Goal: Task Accomplishment & Management: Complete application form

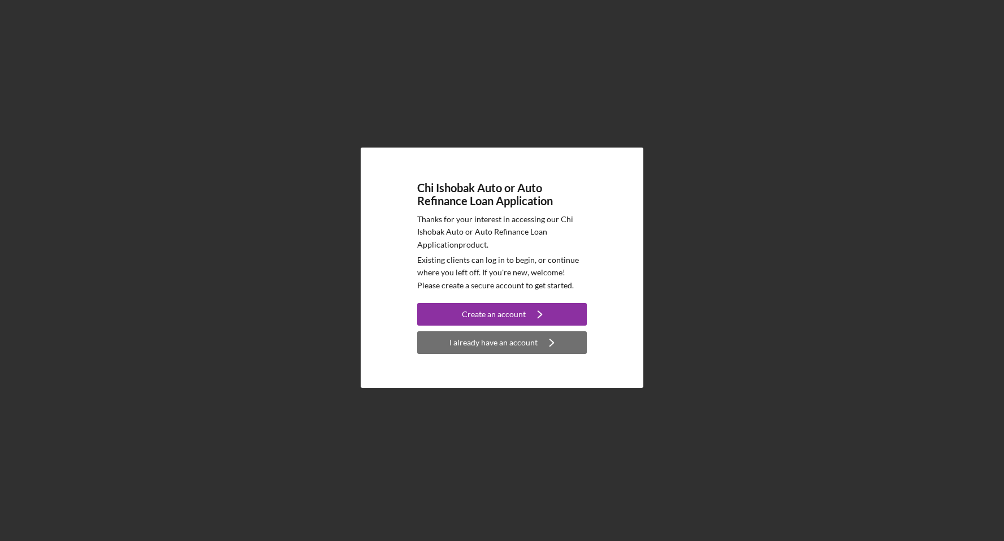
click at [515, 348] on div "I already have an account" at bounding box center [494, 342] width 88 height 23
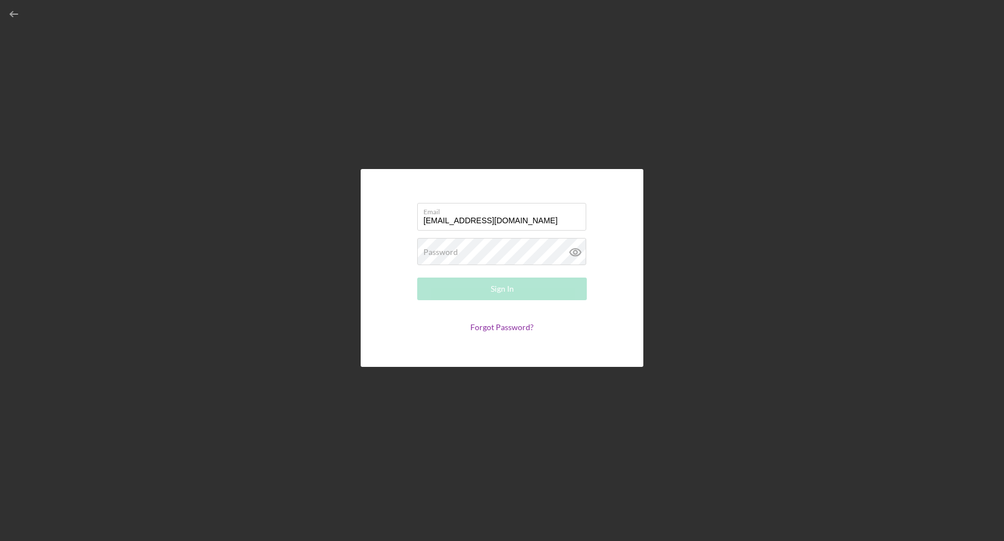
type input "[EMAIL_ADDRESS][DOMAIN_NAME]"
click at [417, 278] on button "Sign In" at bounding box center [502, 289] width 170 height 23
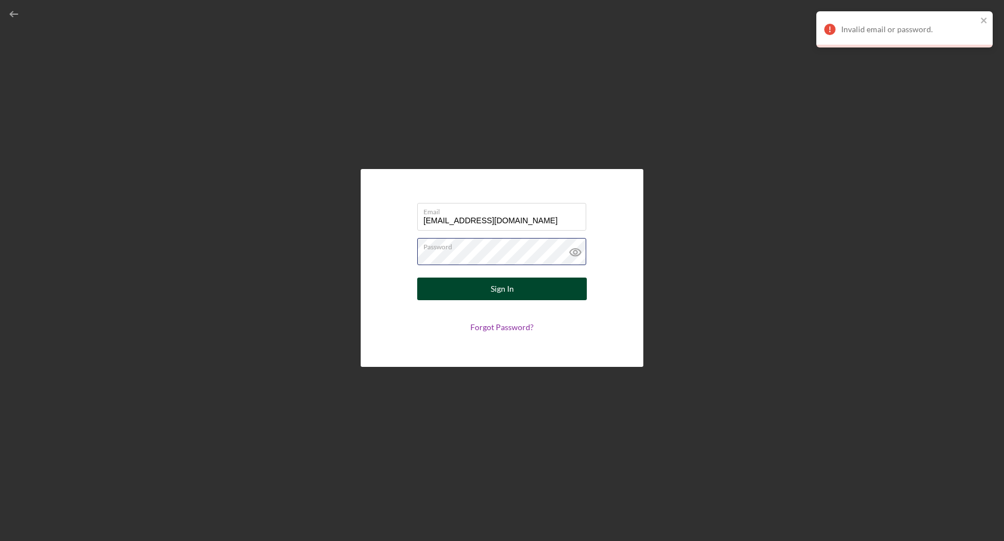
click at [417, 278] on button "Sign In" at bounding box center [502, 289] width 170 height 23
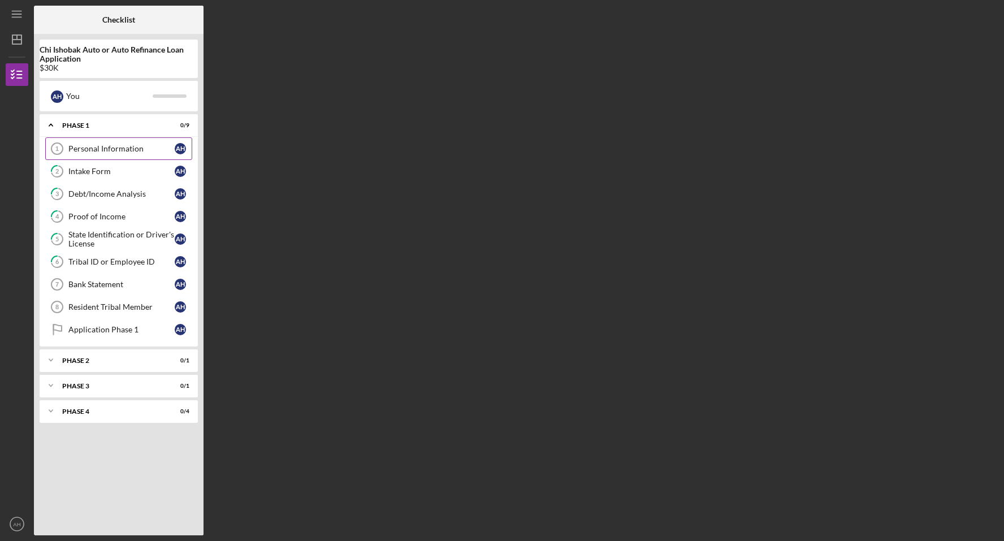
click at [128, 148] on div "Personal Information" at bounding box center [121, 148] width 106 height 9
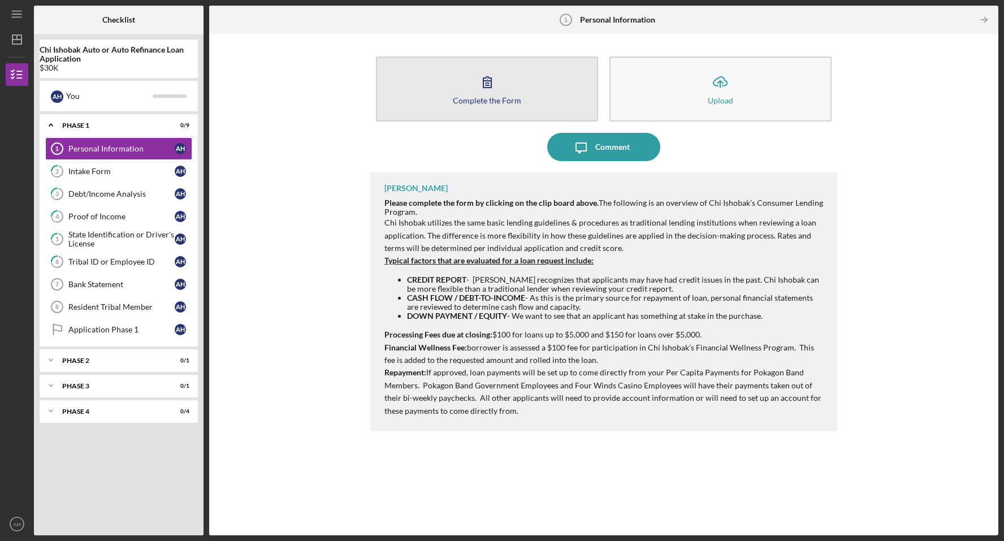
click at [491, 104] on button "Complete the Form Form" at bounding box center [487, 89] width 222 height 65
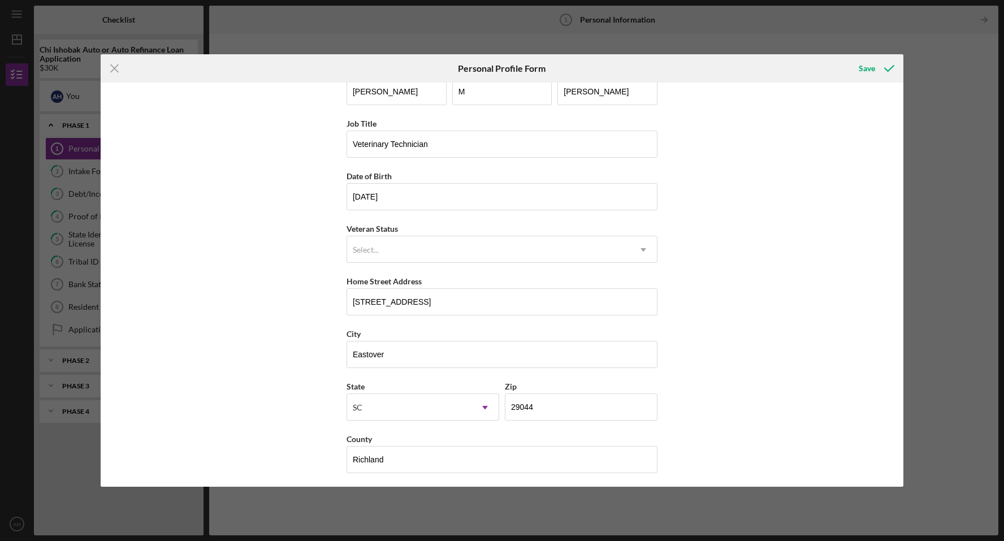
scroll to position [28, 0]
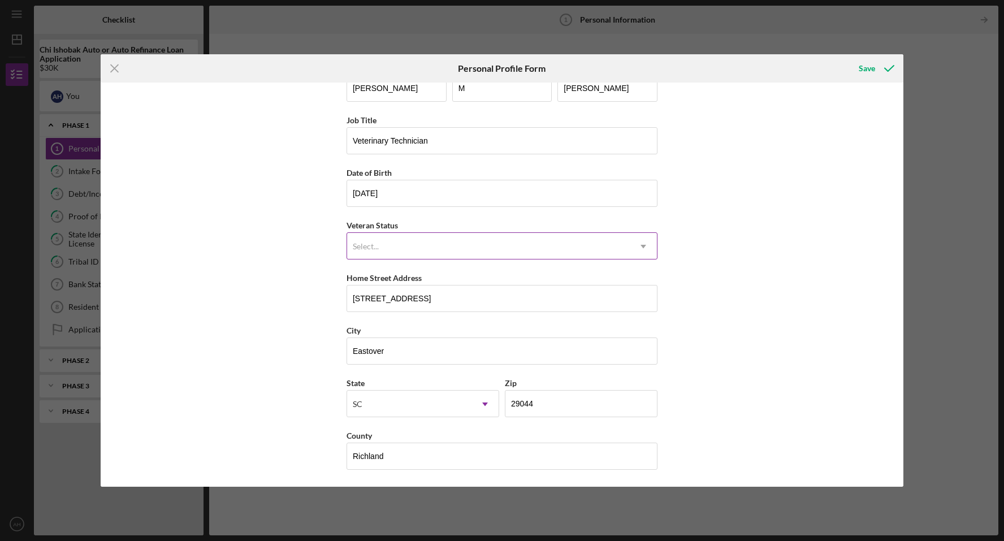
click at [638, 254] on icon "Icon/Dropdown Arrow" at bounding box center [643, 246] width 27 height 27
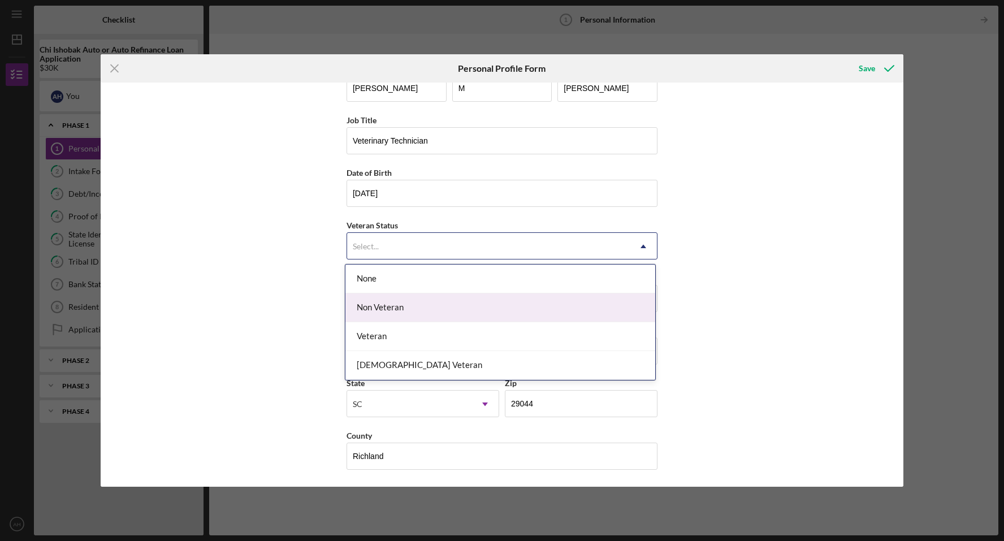
click at [409, 303] on div "Non Veteran" at bounding box center [501, 308] width 310 height 29
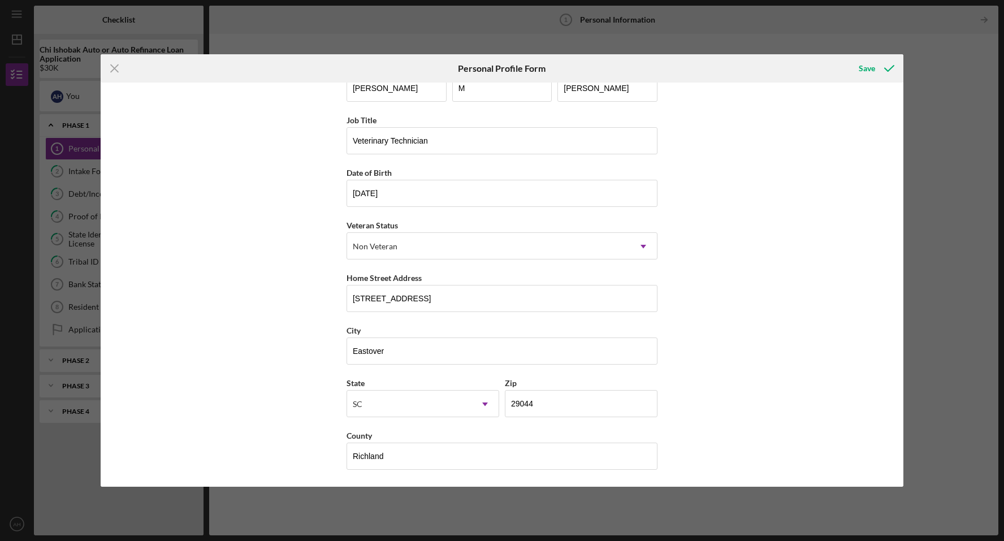
click at [319, 290] on div "First Name [PERSON_NAME] Middle Name M Last Name [PERSON_NAME] Job Title Veteri…" at bounding box center [503, 285] width 804 height 405
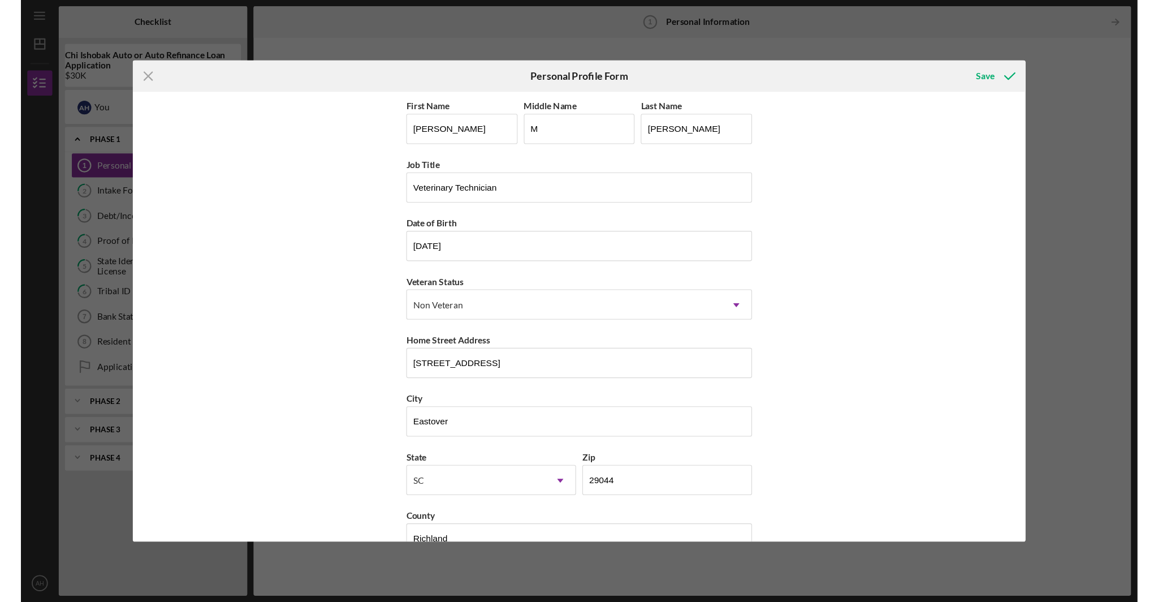
scroll to position [0, 0]
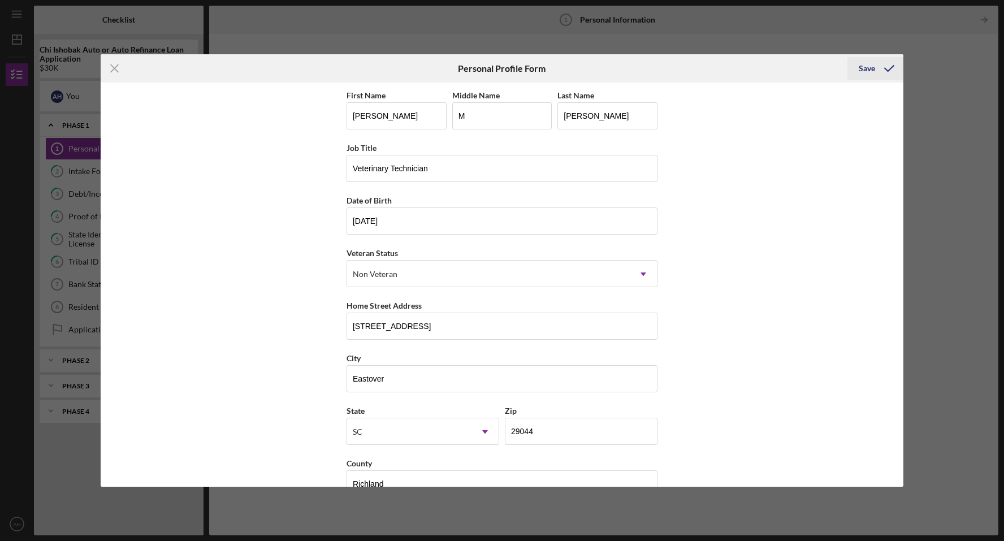
click at [871, 68] on div "Save" at bounding box center [867, 68] width 16 height 23
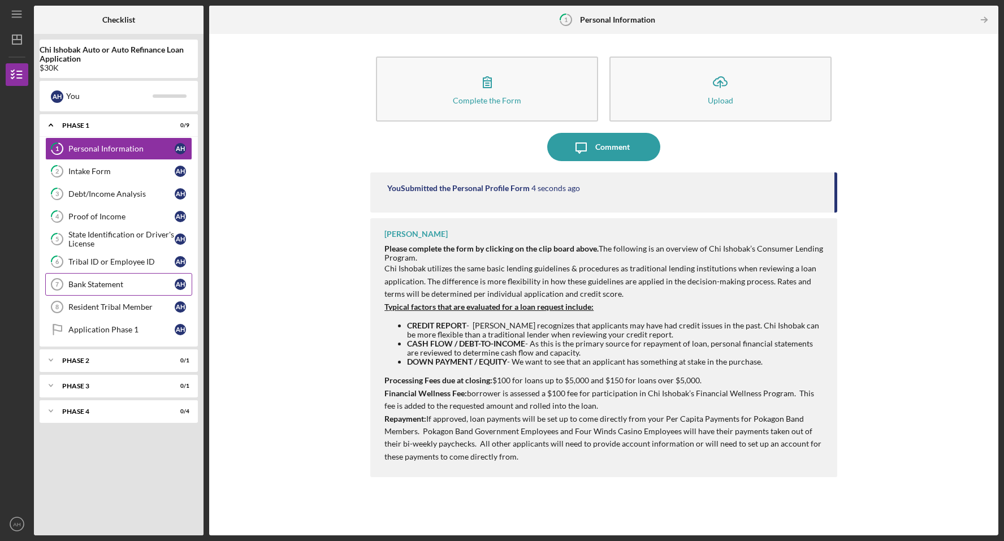
click at [118, 281] on div "Bank Statement" at bounding box center [121, 284] width 106 height 9
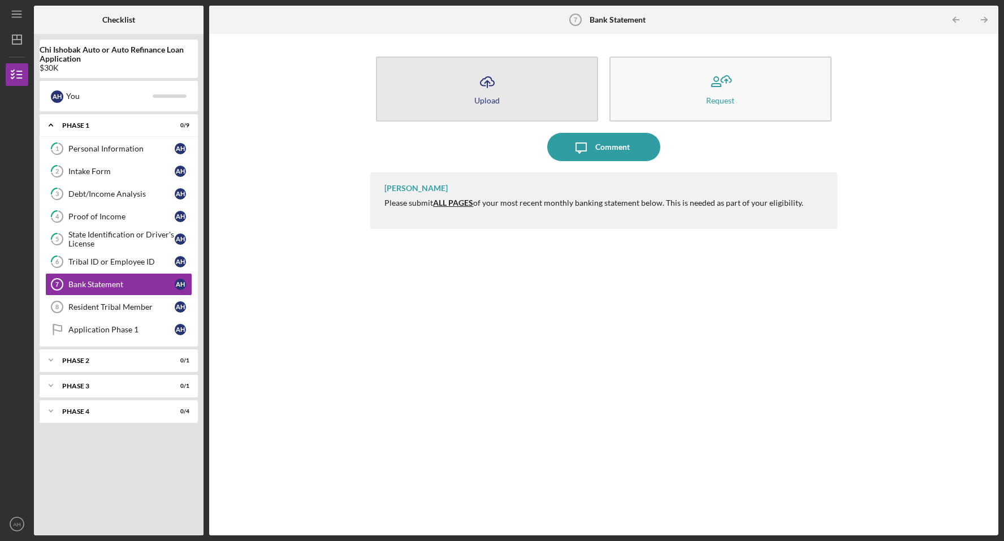
click at [491, 102] on div "Upload" at bounding box center [486, 100] width 25 height 8
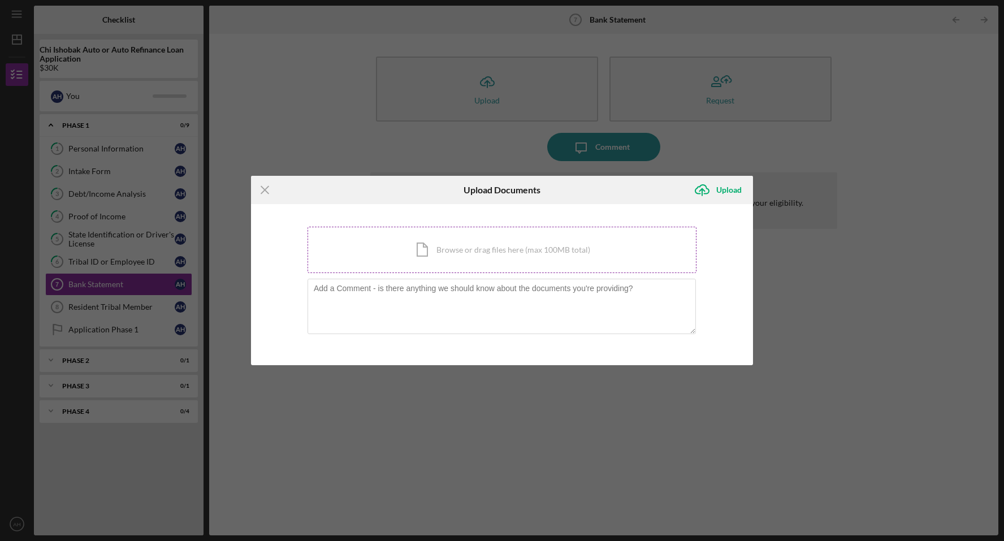
click at [491, 260] on div "Icon/Document Browse or drag files here (max 100MB total) Tap to choose files o…" at bounding box center [502, 250] width 389 height 46
drag, startPoint x: 313, startPoint y: 67, endPoint x: 338, endPoint y: 31, distance: 44.2
click at [313, 66] on div "Icon/Menu Close Upload Documents Icon/Upload Upload You're uploading documents …" at bounding box center [502, 270] width 1004 height 541
click at [269, 191] on icon "Icon/Menu Close" at bounding box center [265, 190] width 28 height 28
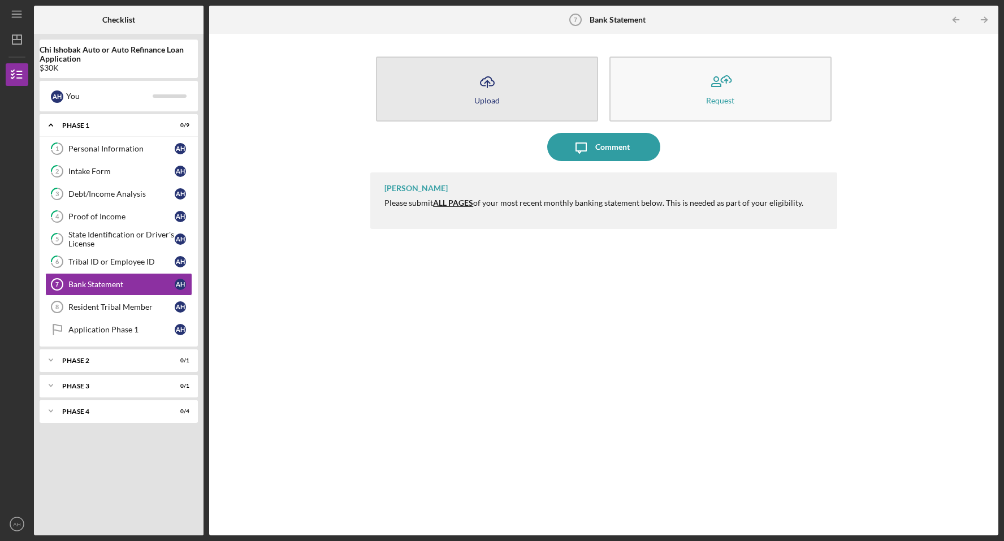
click at [502, 98] on button "Icon/Upload Upload" at bounding box center [487, 89] width 222 height 65
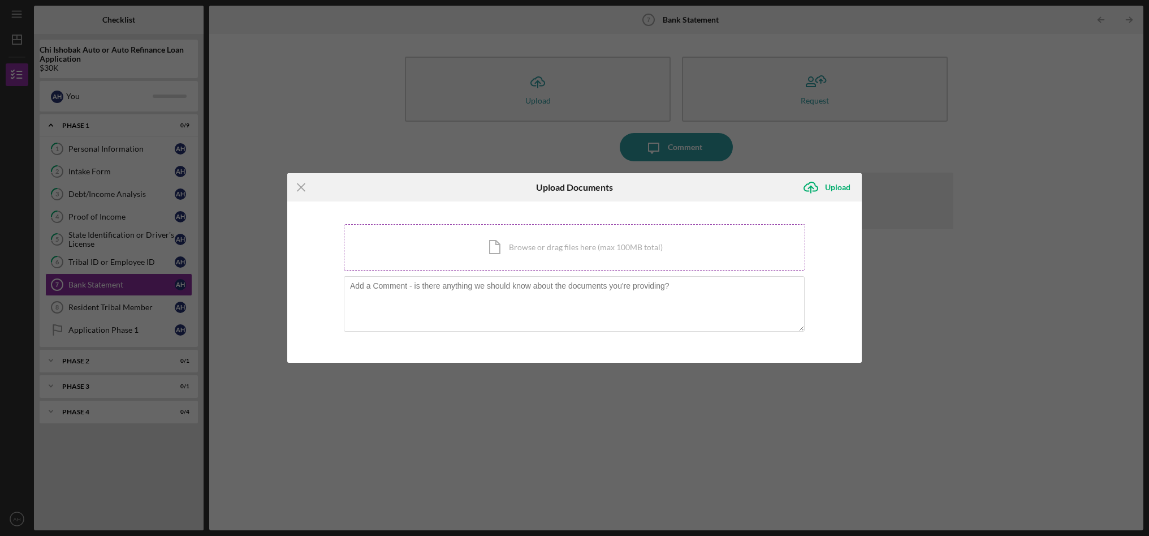
click at [605, 263] on div "Icon/Document Browse or drag files here (max 100MB total) Tap to choose files o…" at bounding box center [574, 247] width 461 height 46
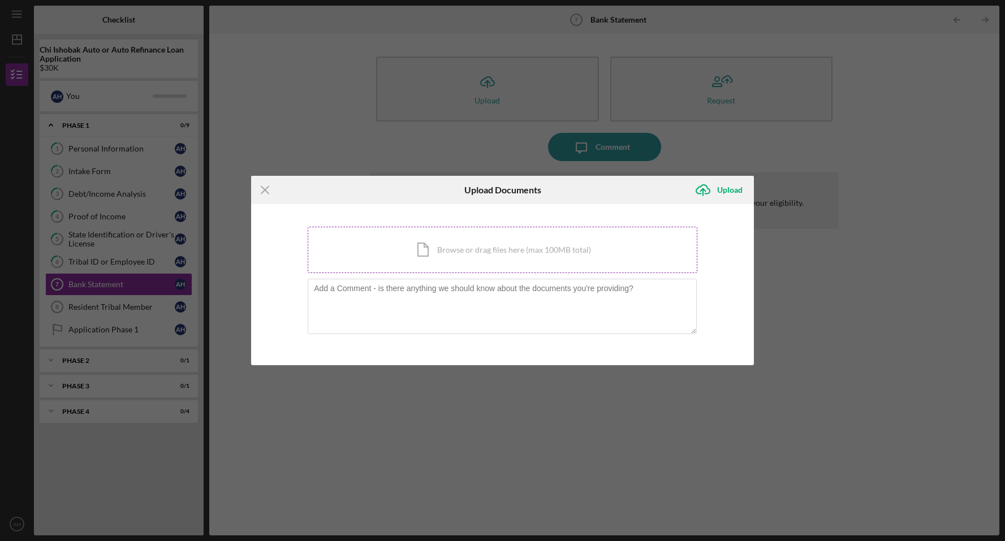
click at [540, 253] on div "Icon/Document Browse or drag files here (max 100MB total) Tap to choose files o…" at bounding box center [503, 250] width 390 height 46
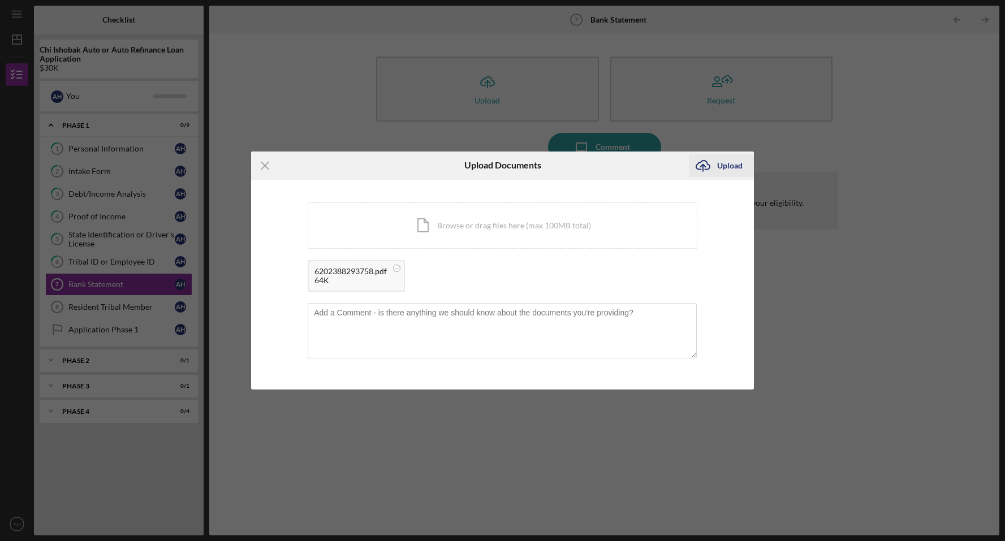
click at [737, 165] on div "Upload" at bounding box center [729, 165] width 25 height 23
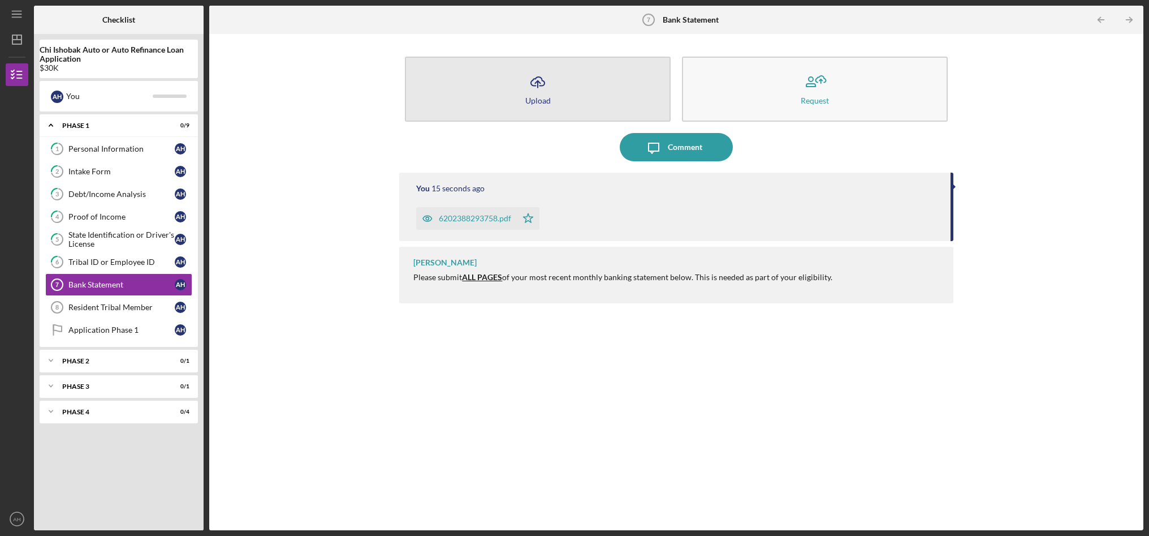
click at [497, 105] on button "Icon/Upload Upload" at bounding box center [538, 89] width 266 height 65
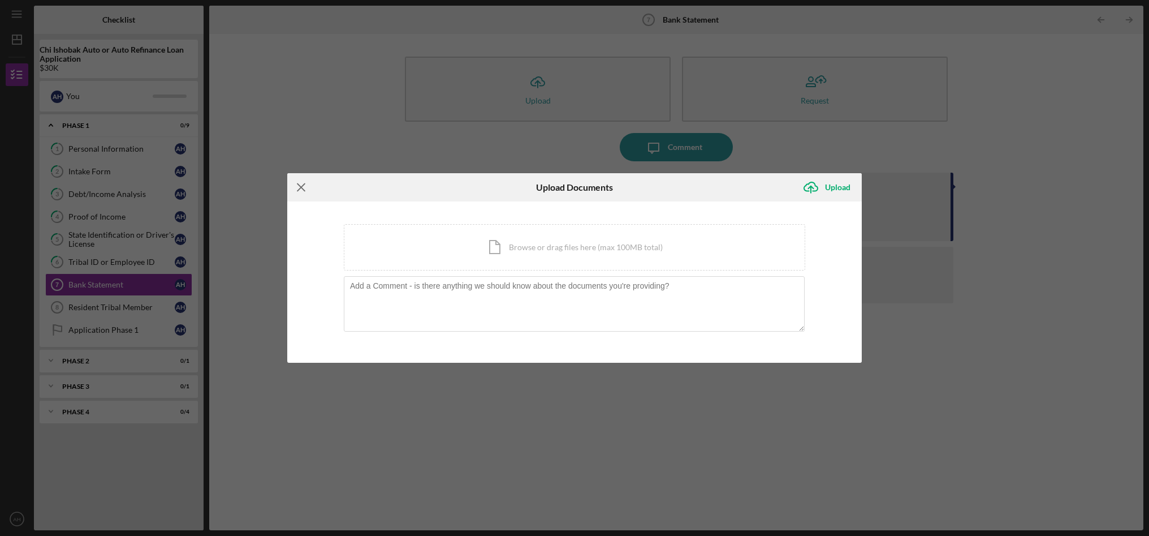
drag, startPoint x: 315, startPoint y: 188, endPoint x: 299, endPoint y: 185, distance: 16.1
click at [305, 187] on icon "Icon/Menu Close" at bounding box center [301, 187] width 28 height 28
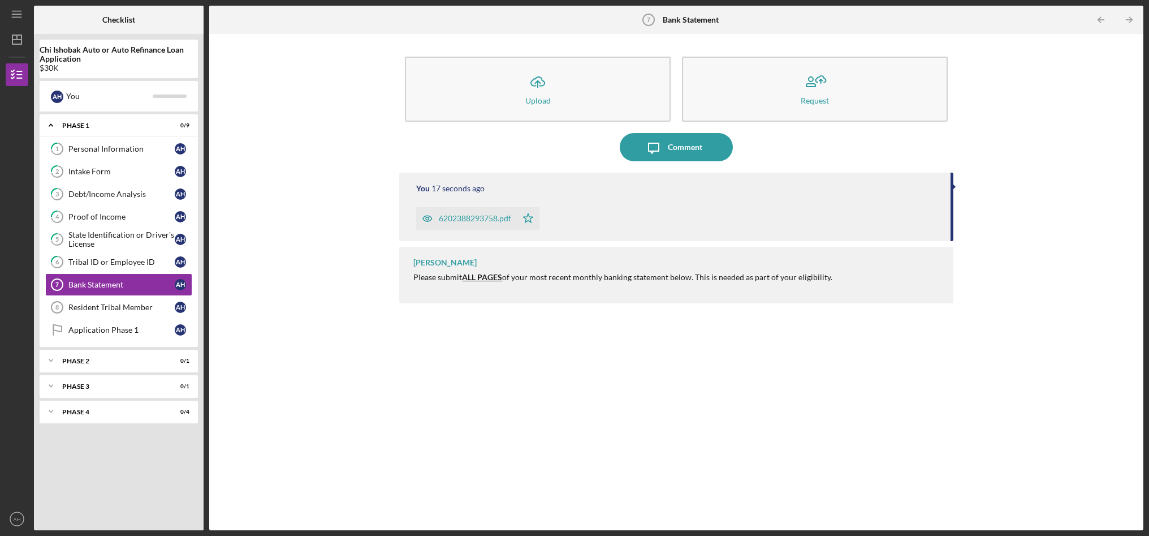
click at [288, 182] on div "Icon/Upload Upload Request Icon/Message Comment You 17 seconds ago 620238829375…" at bounding box center [676, 282] width 923 height 485
click at [142, 303] on div "Resident Tribal Member" at bounding box center [121, 307] width 106 height 9
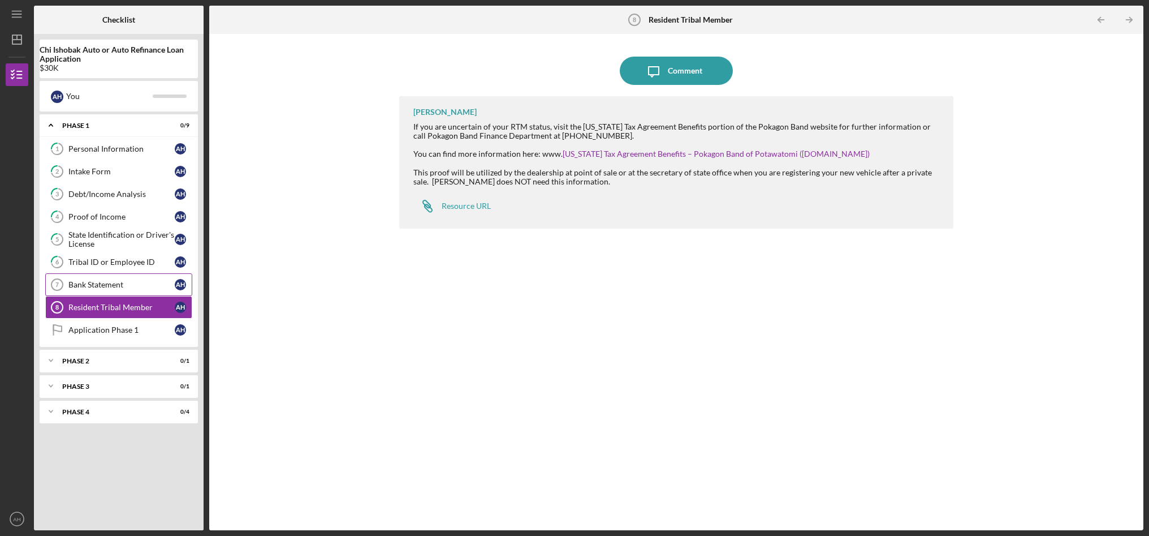
click at [122, 287] on div "Bank Statement" at bounding box center [121, 284] width 106 height 9
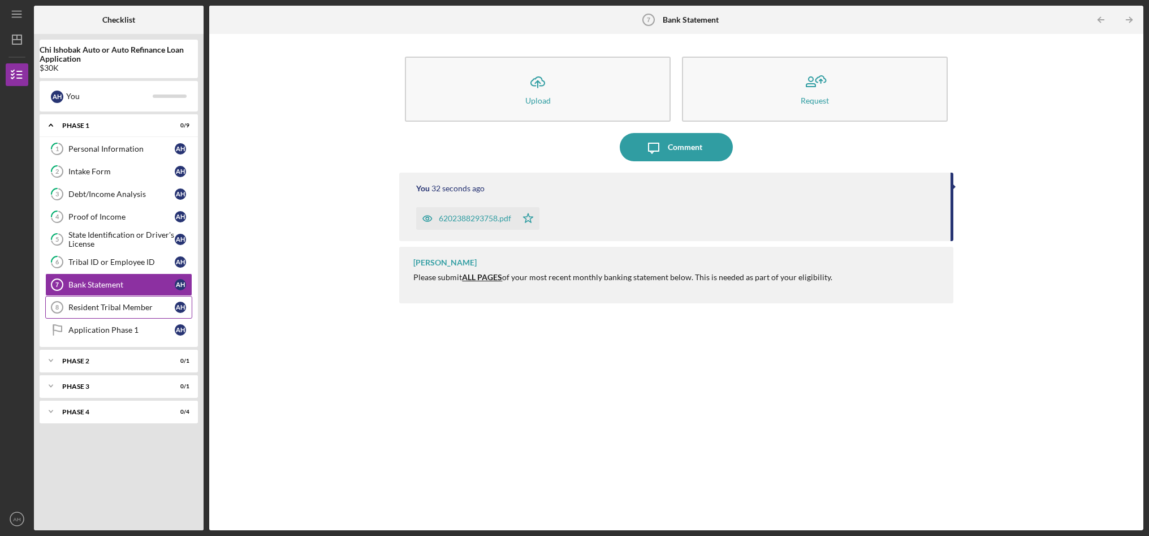
click at [133, 307] on div "Resident Tribal Member" at bounding box center [121, 307] width 106 height 9
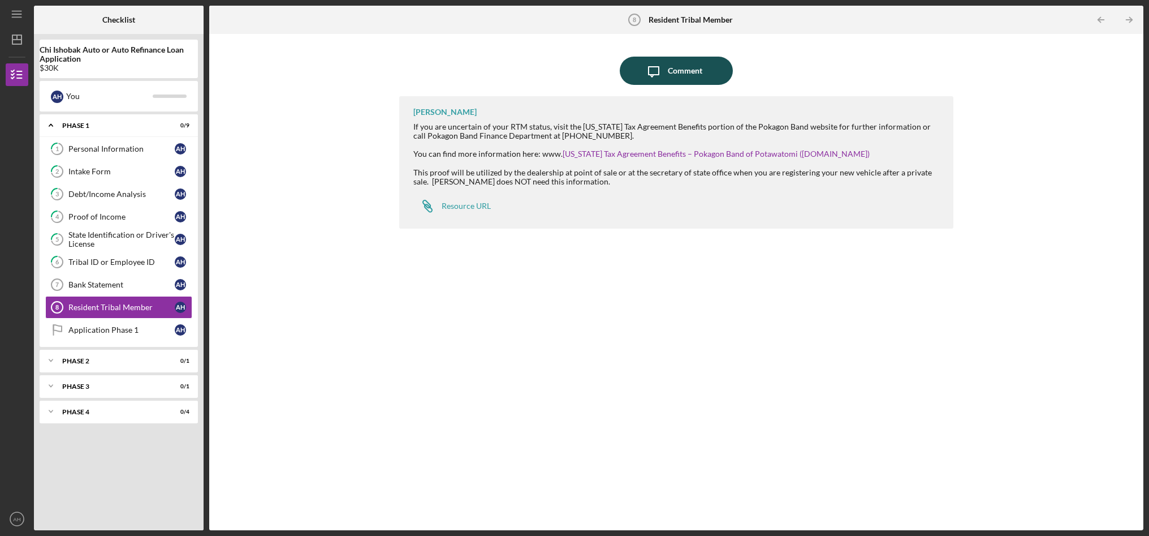
click at [688, 73] on div "Comment" at bounding box center [685, 71] width 34 height 28
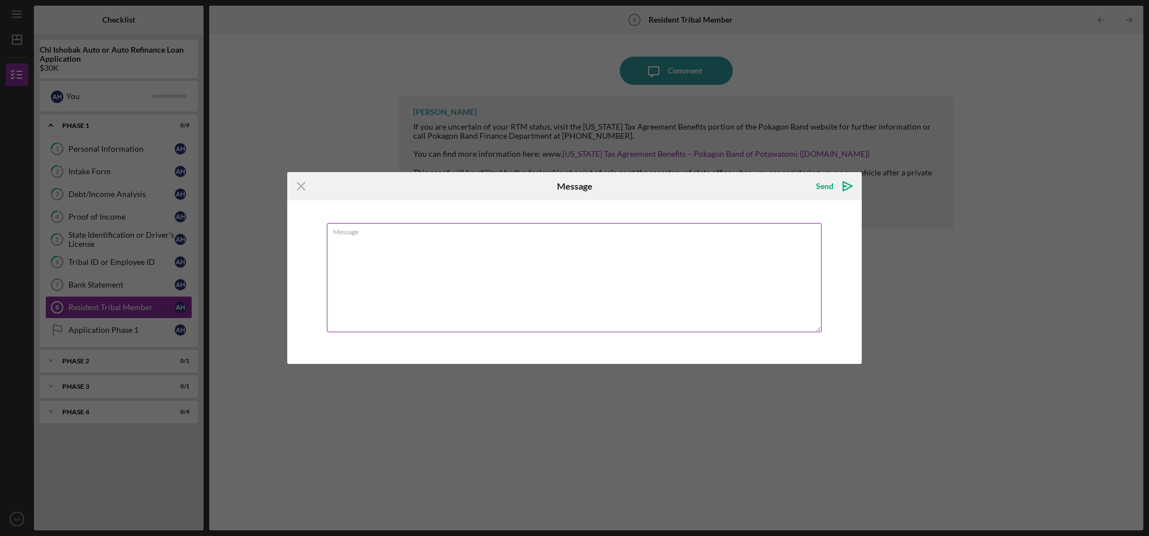
click at [542, 267] on textarea "Message" at bounding box center [574, 277] width 495 height 109
type textarea "N/A"
click at [830, 188] on div "Send" at bounding box center [825, 186] width 18 height 23
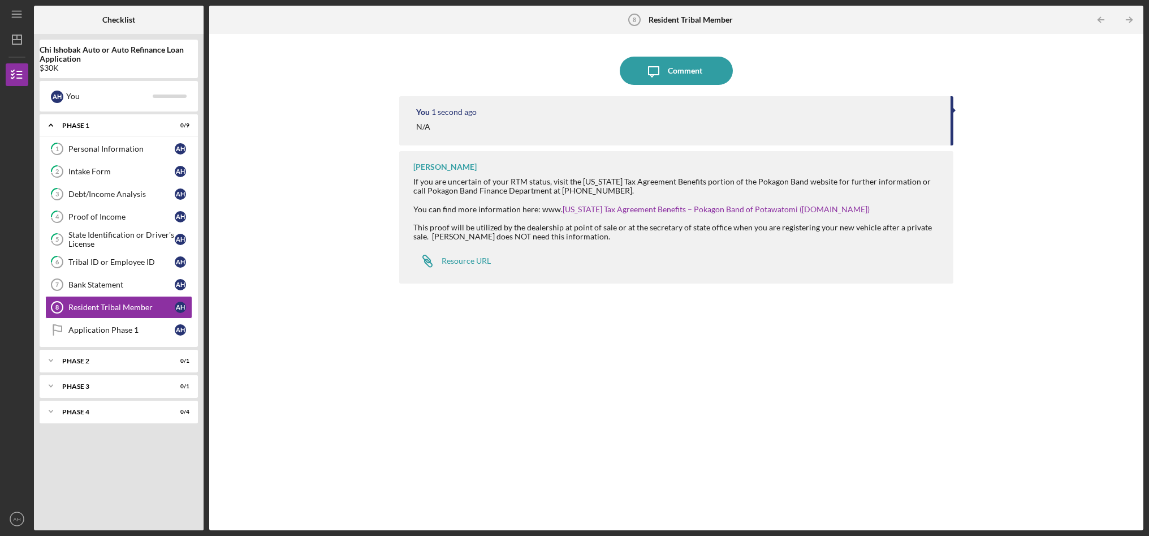
click at [395, 389] on div "Icon/Message Comment You 1 second ago N/A [PERSON_NAME] If you are uncertain of…" at bounding box center [676, 282] width 923 height 485
click at [122, 330] on div "Application Phase 1" at bounding box center [121, 329] width 106 height 9
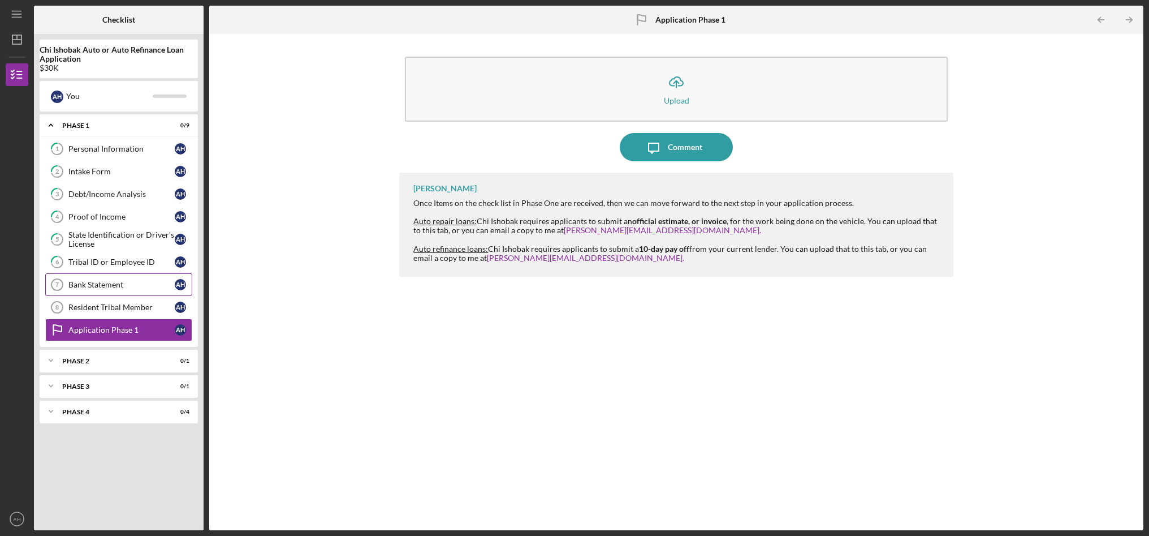
click at [116, 281] on div "Bank Statement" at bounding box center [121, 284] width 106 height 9
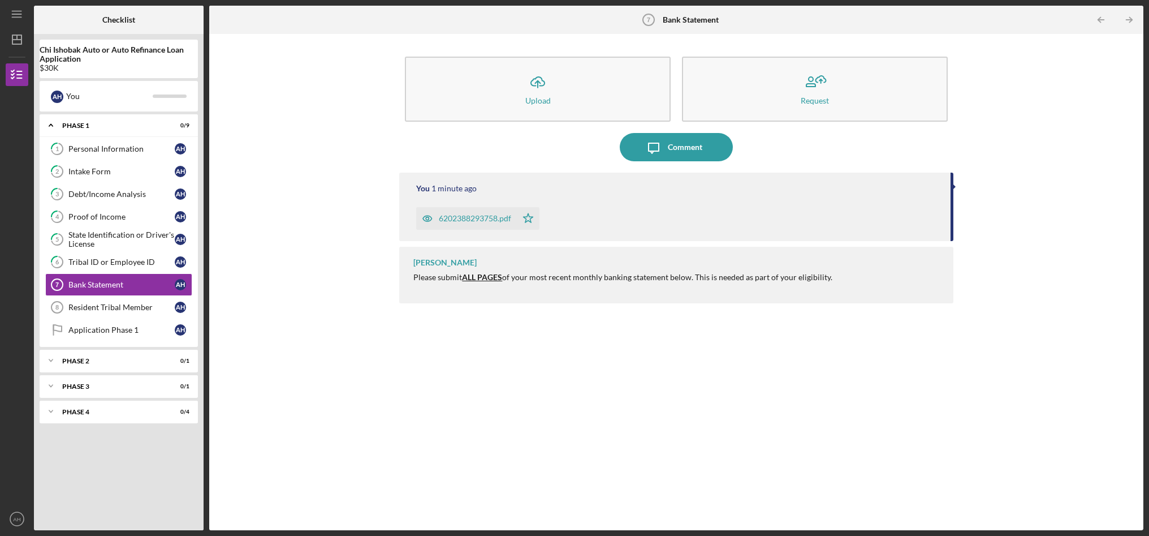
click at [499, 219] on div "6202388293758.pdf" at bounding box center [475, 218] width 72 height 9
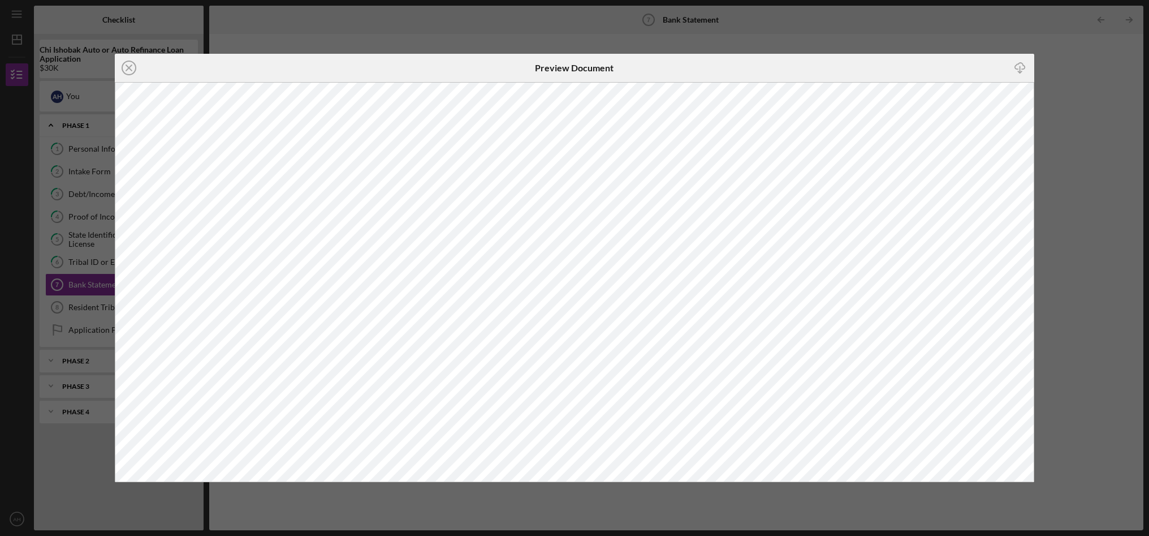
drag, startPoint x: 309, startPoint y: 55, endPoint x: 281, endPoint y: 59, distance: 28.6
click at [303, 58] on div "Icon/Close" at bounding box center [268, 68] width 307 height 28
click at [125, 72] on circle at bounding box center [129, 68] width 14 height 14
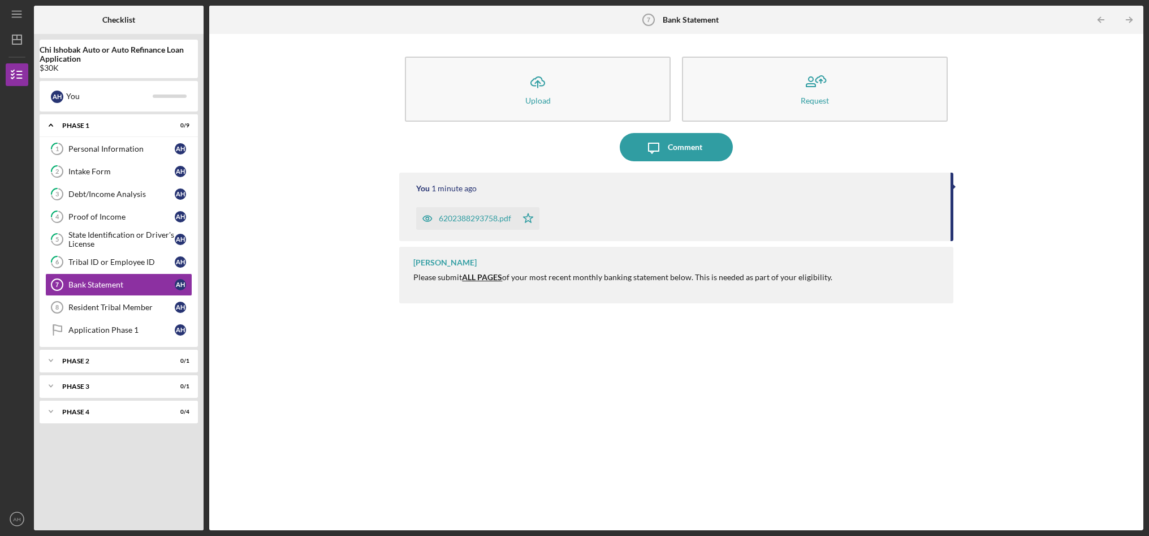
click at [532, 219] on icon "Icon/Star" at bounding box center [528, 218] width 23 height 23
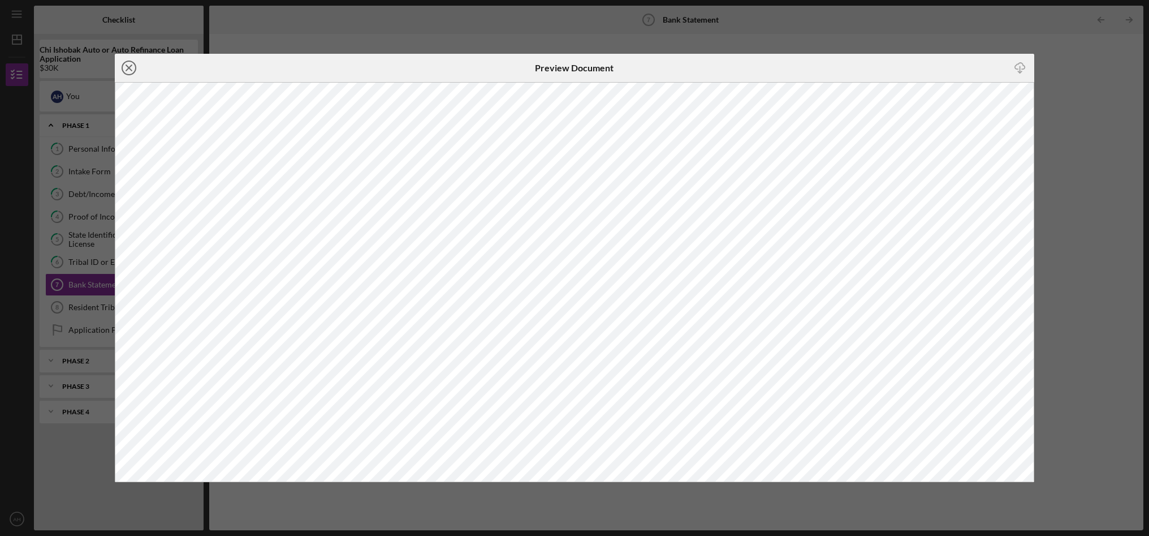
click at [121, 67] on icon "Icon/Close" at bounding box center [129, 68] width 28 height 28
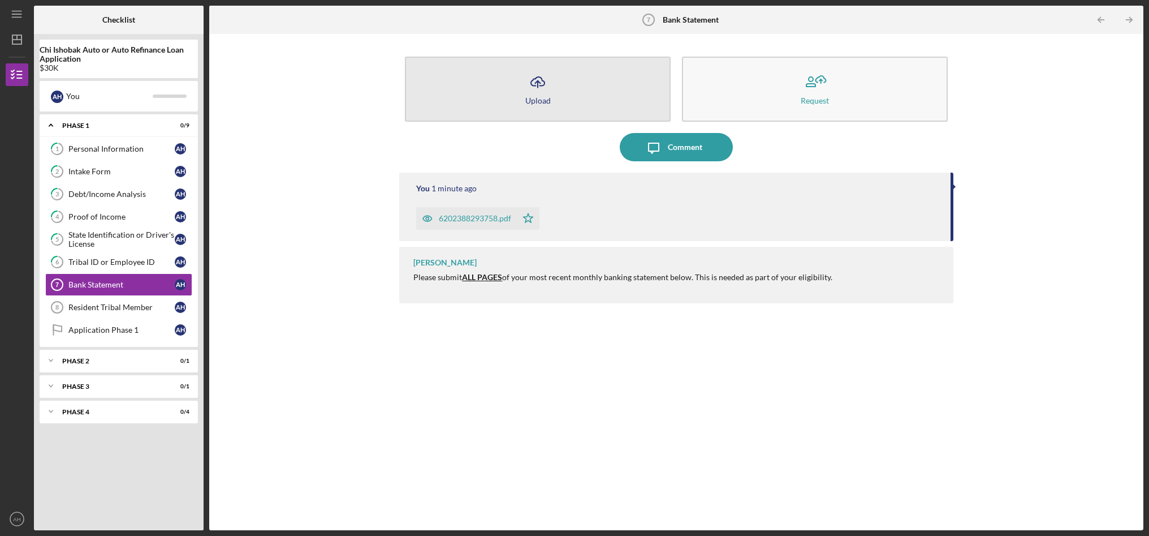
drag, startPoint x: 487, startPoint y: 219, endPoint x: 554, endPoint y: 88, distance: 146.9
click at [553, 87] on div "Icon/Upload Upload Request Icon/Message Comment You 1 minute ago 6202388293758.…" at bounding box center [676, 282] width 554 height 485
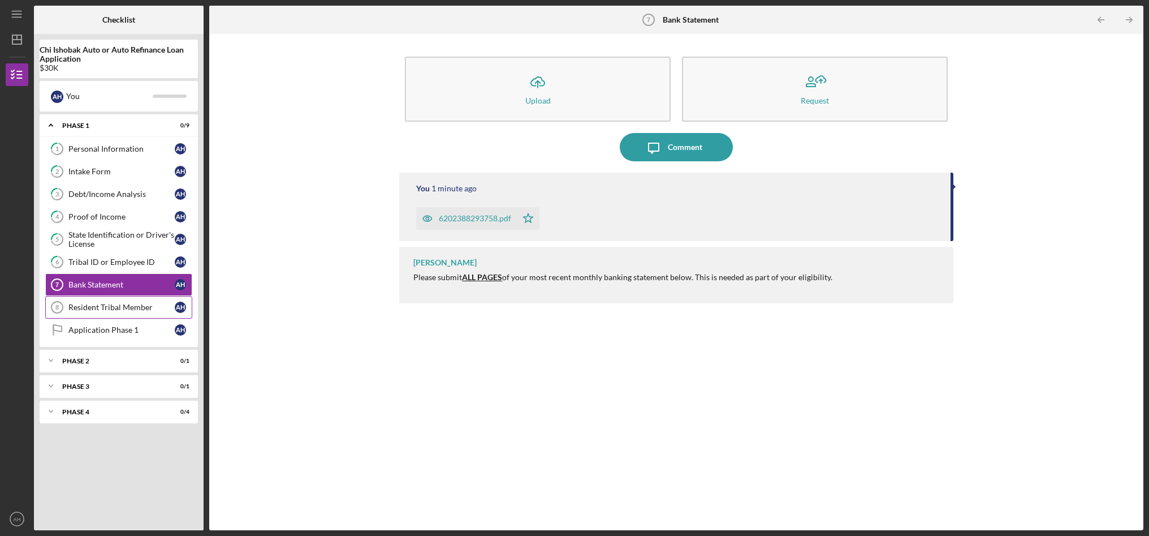
click at [100, 309] on div "Resident Tribal Member" at bounding box center [121, 307] width 106 height 9
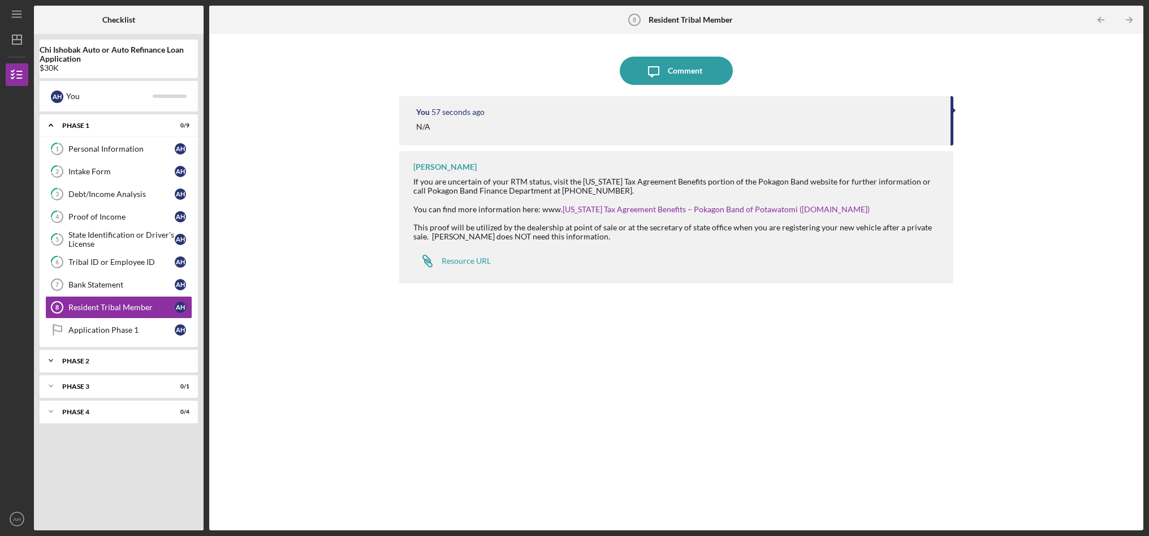
click at [48, 360] on icon "Icon/Expander" at bounding box center [51, 360] width 23 height 23
click at [56, 363] on icon "Icon/Expander" at bounding box center [51, 360] width 23 height 23
click at [139, 284] on div "Bank Statement" at bounding box center [121, 284] width 106 height 9
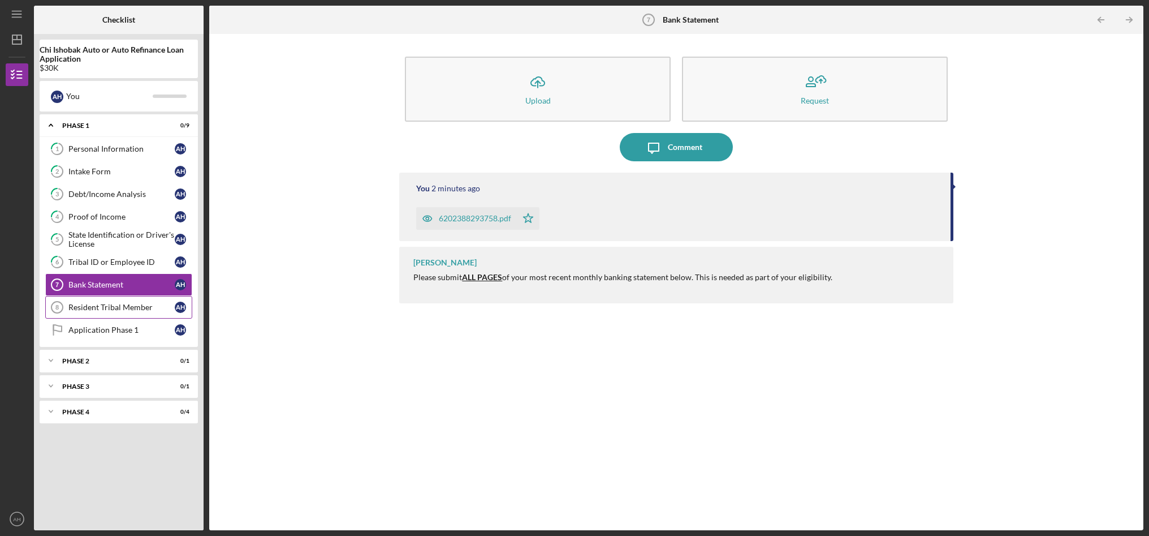
click at [106, 308] on div "Resident Tribal Member" at bounding box center [121, 307] width 106 height 9
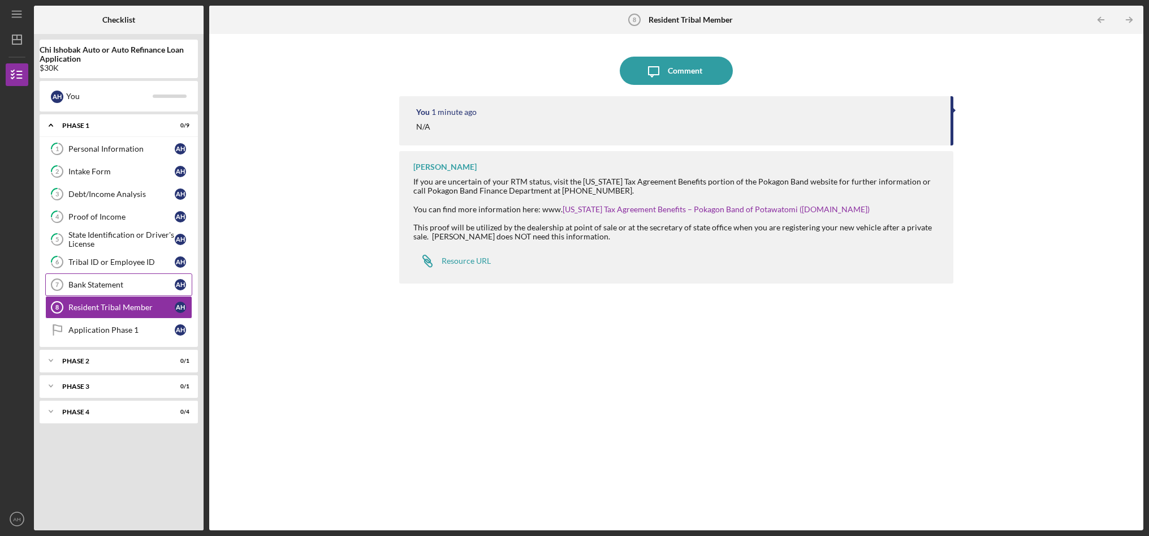
click at [120, 286] on div "Bank Statement" at bounding box center [121, 284] width 106 height 9
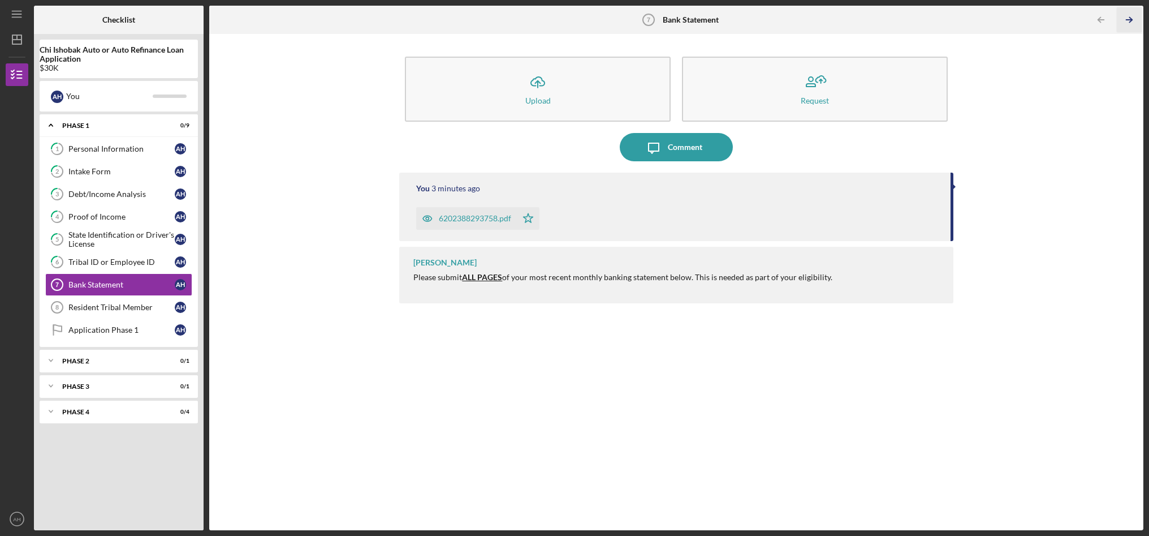
click at [1004, 18] on icon "Icon/Table Pagination Arrow" at bounding box center [1129, 19] width 25 height 25
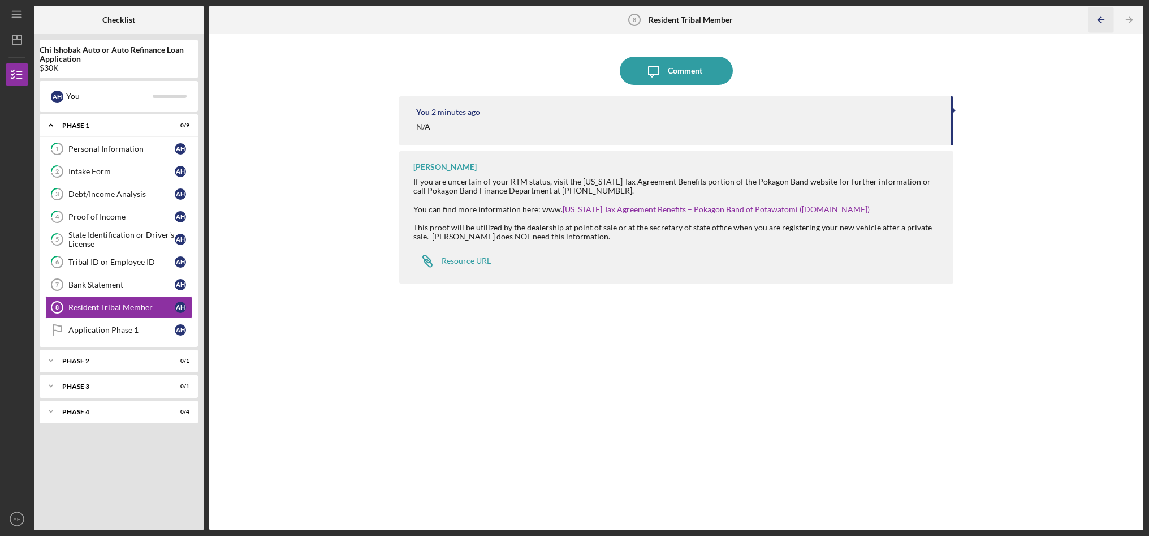
click at [1004, 23] on icon "Icon/Table Pagination Arrow" at bounding box center [1101, 19] width 25 height 25
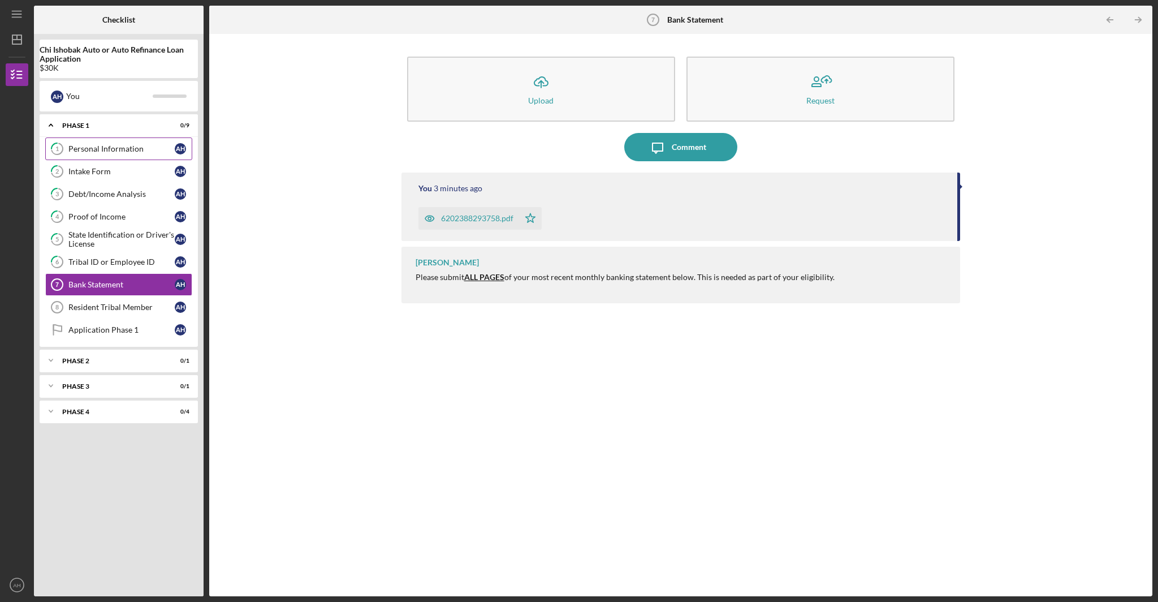
click at [106, 148] on div "Personal Information" at bounding box center [121, 148] width 106 height 9
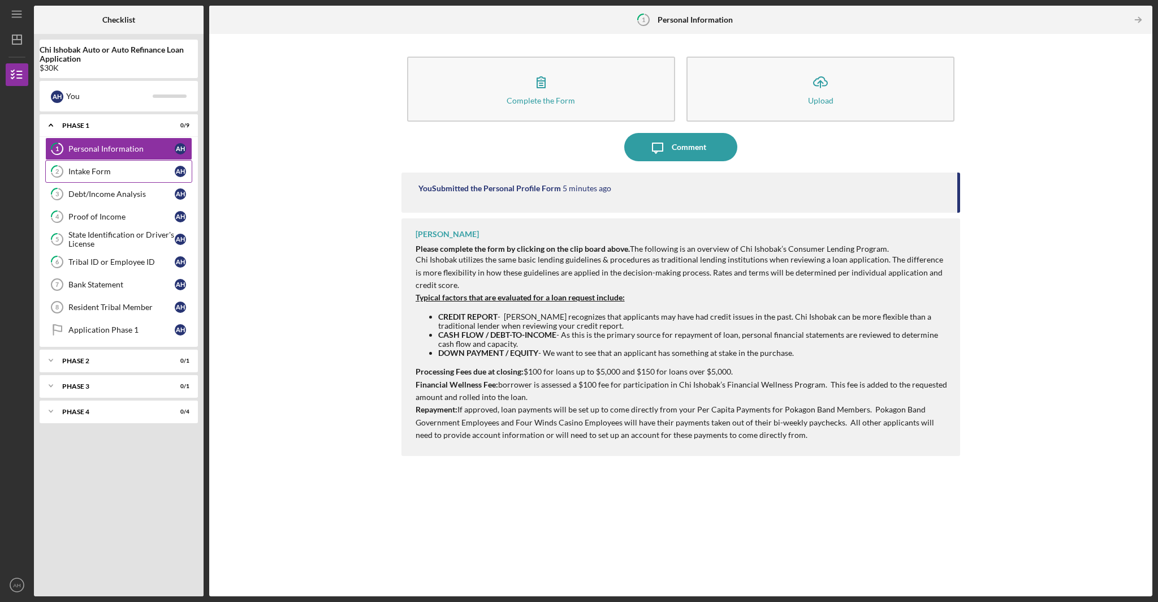
click at [108, 165] on link "2 Intake Form A H" at bounding box center [118, 171] width 147 height 23
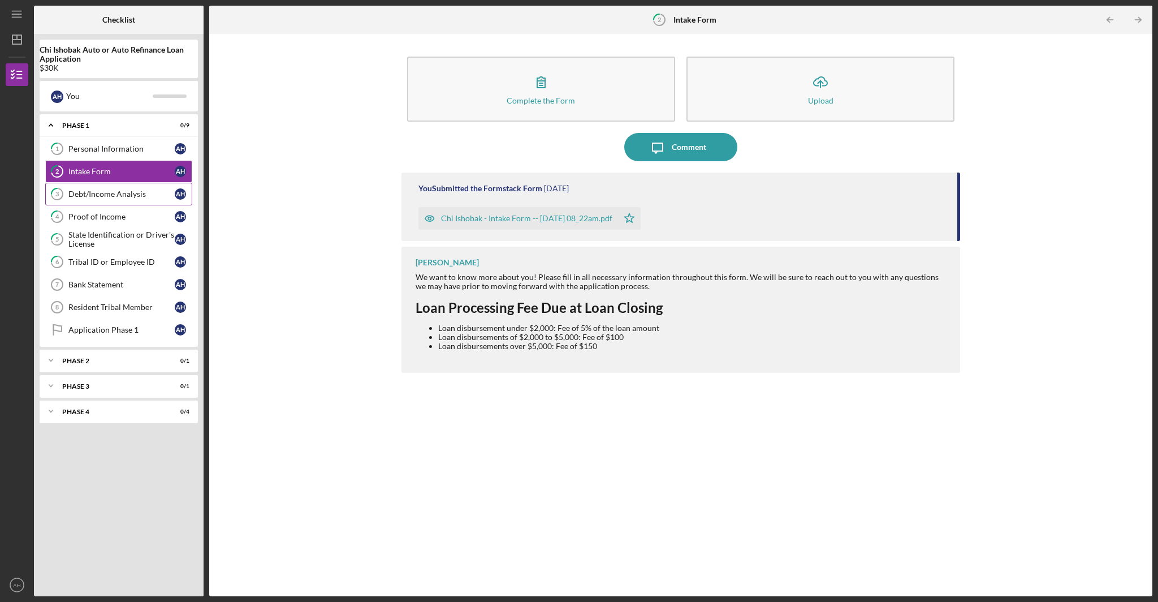
drag, startPoint x: 103, startPoint y: 190, endPoint x: 92, endPoint y: 202, distance: 16.8
click at [103, 191] on div "Debt/Income Analysis" at bounding box center [121, 193] width 106 height 9
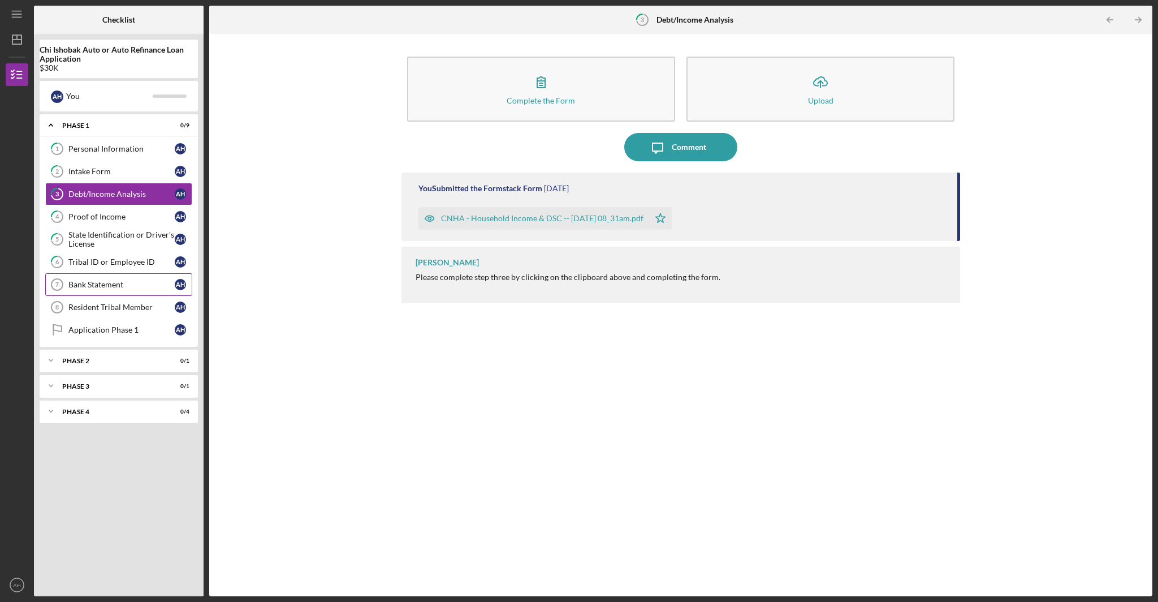
click at [98, 278] on link "Bank Statement 7 Bank Statement A H" at bounding box center [118, 284] width 147 height 23
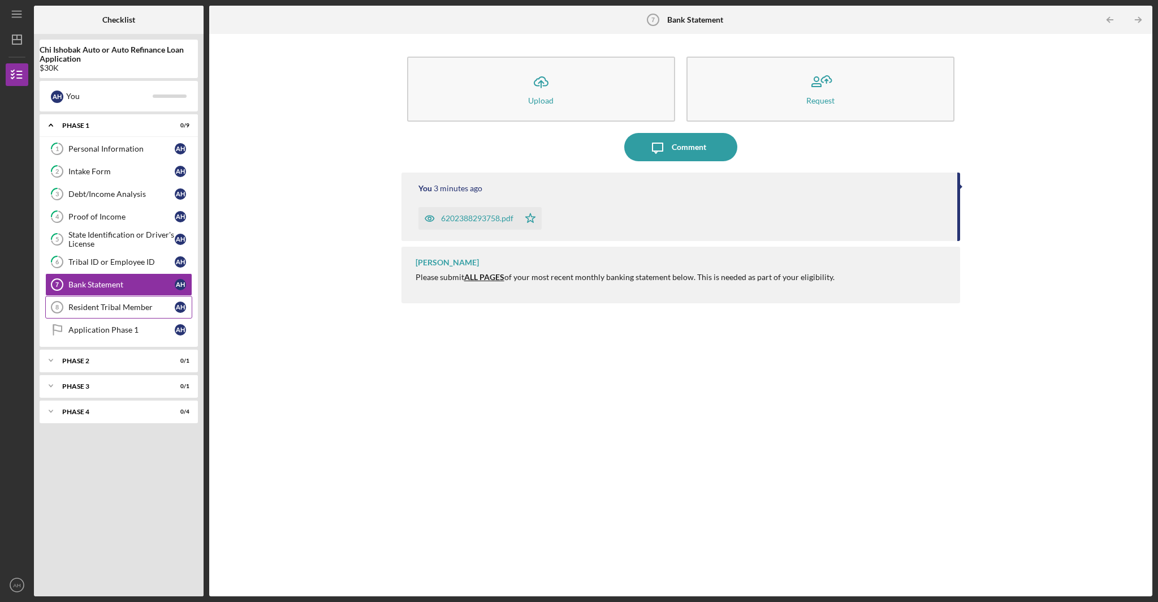
click at [107, 307] on div "Resident Tribal Member" at bounding box center [121, 307] width 106 height 9
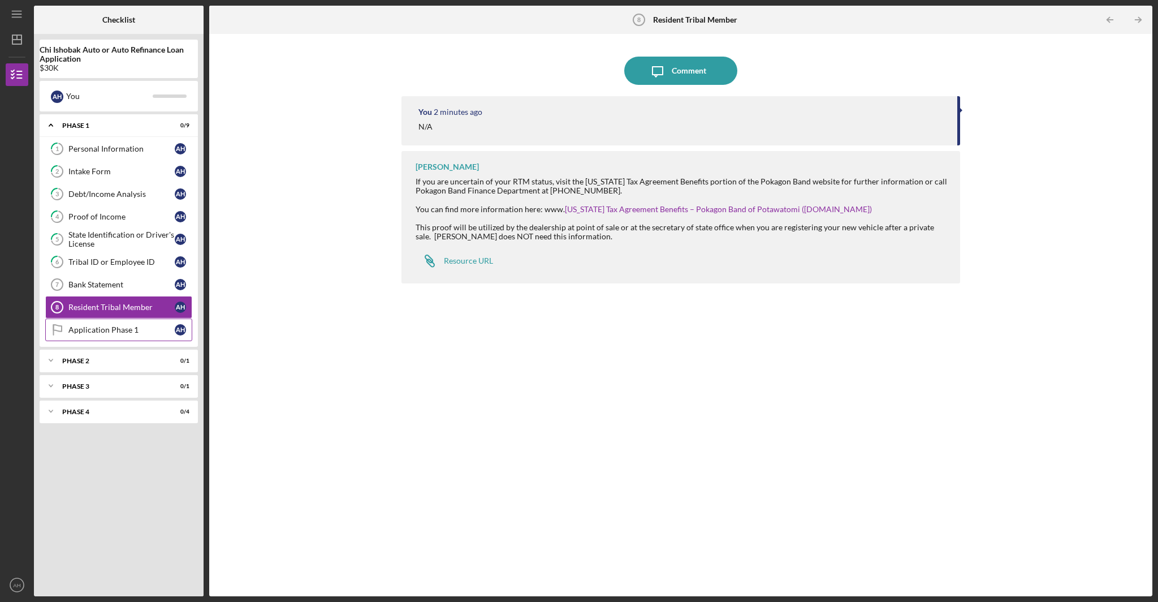
click at [80, 330] on div "Application Phase 1" at bounding box center [121, 329] width 106 height 9
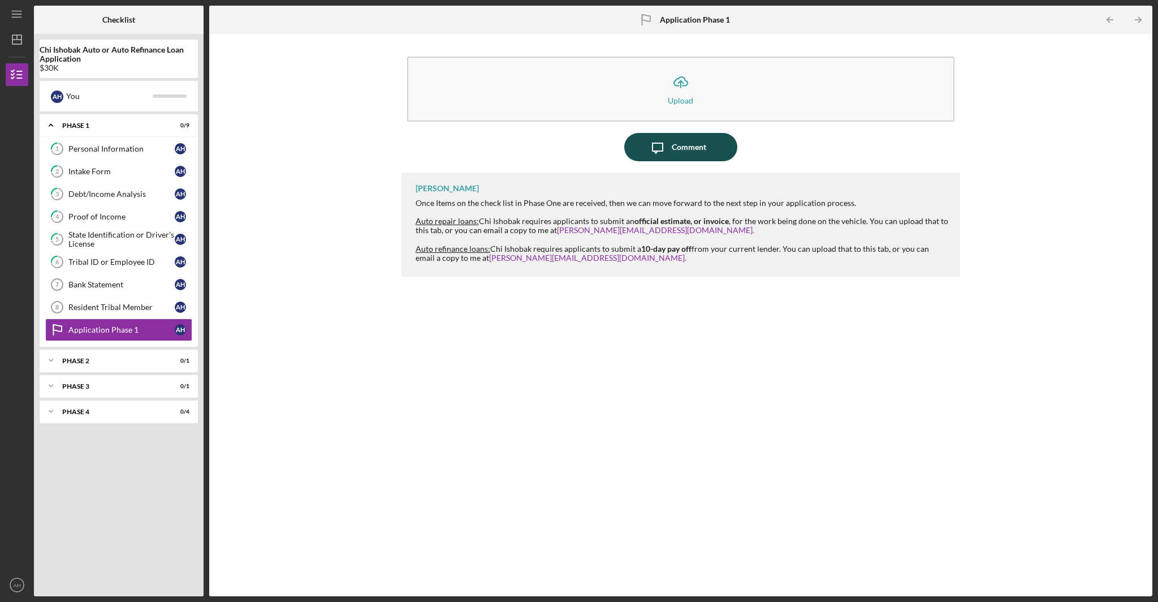
click at [687, 143] on div "Comment" at bounding box center [689, 147] width 34 height 28
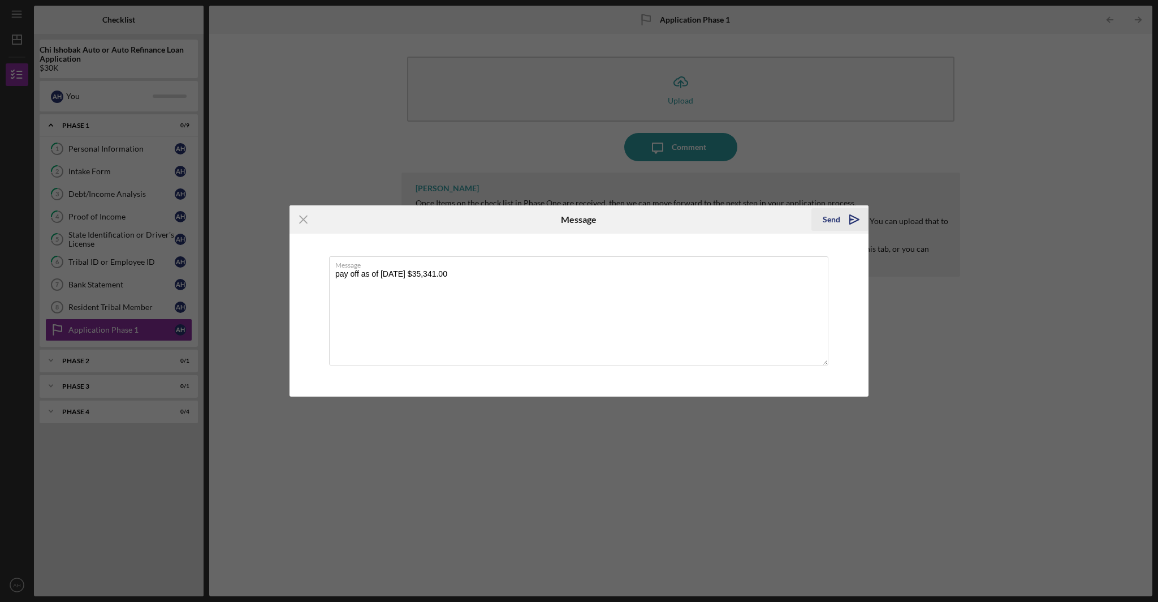
type textarea "pay off as of [DATE] $35,341.00"
click at [843, 224] on icon "Icon/icon-invite-send" at bounding box center [854, 219] width 28 height 28
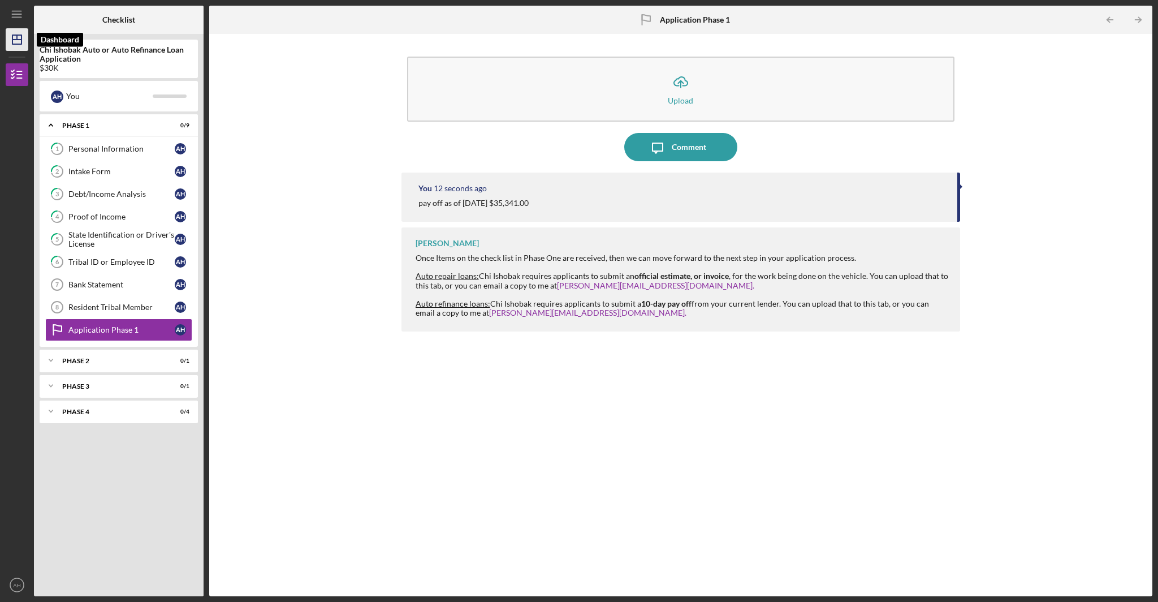
click at [20, 48] on icon "Icon/Dashboard" at bounding box center [17, 39] width 28 height 28
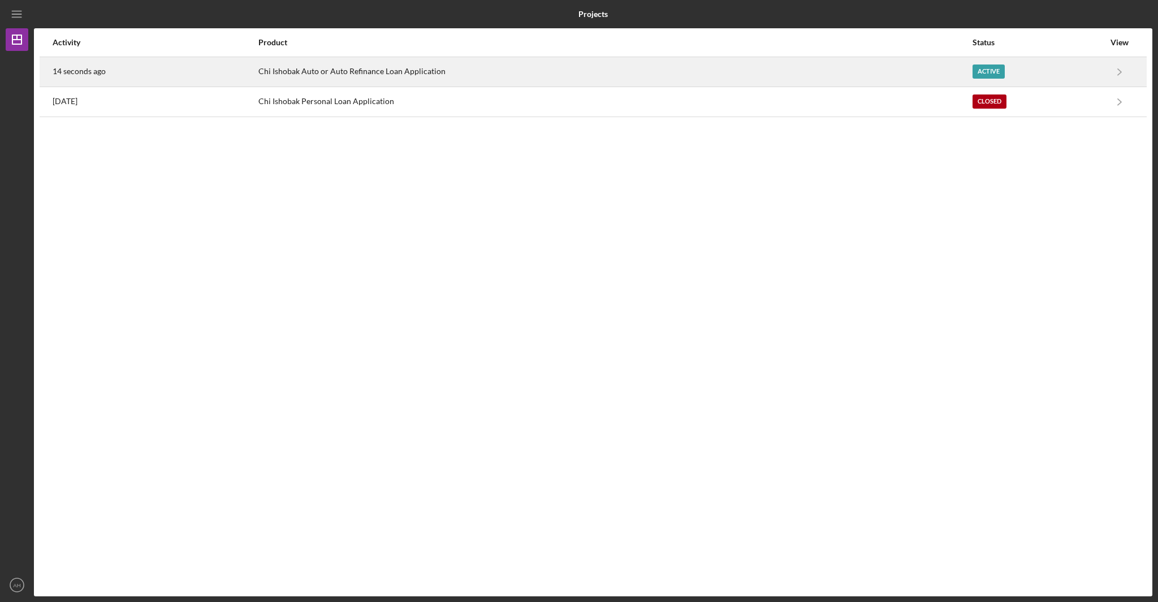
click at [517, 76] on div "Chi Ishobak Auto or Auto Refinance Loan Application" at bounding box center [614, 72] width 713 height 28
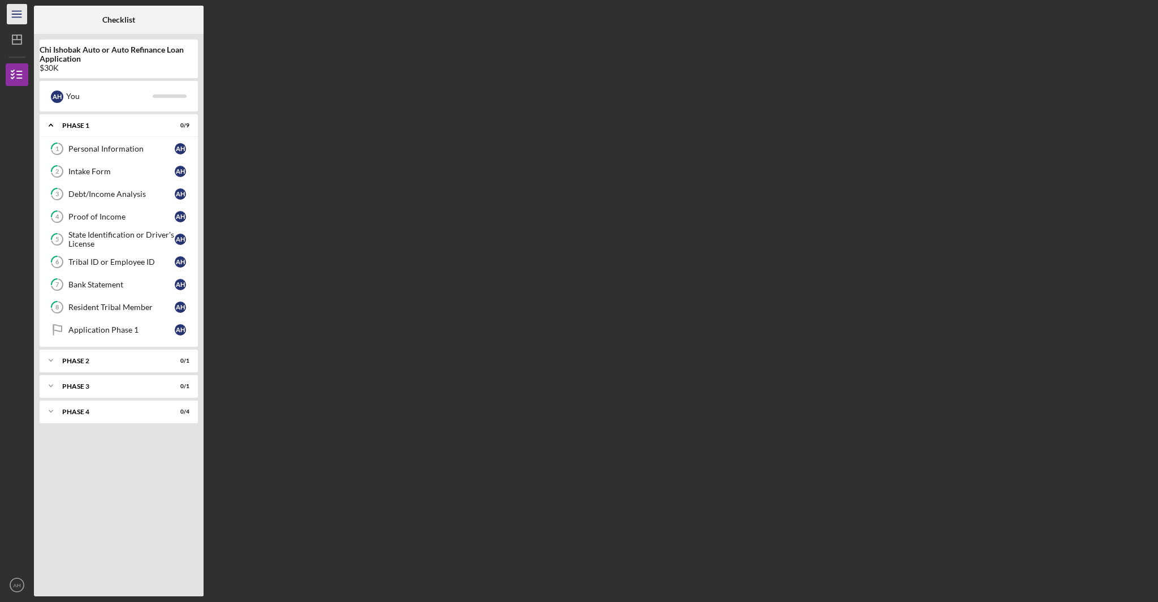
click at [16, 18] on icon "Icon/Menu" at bounding box center [17, 14] width 25 height 25
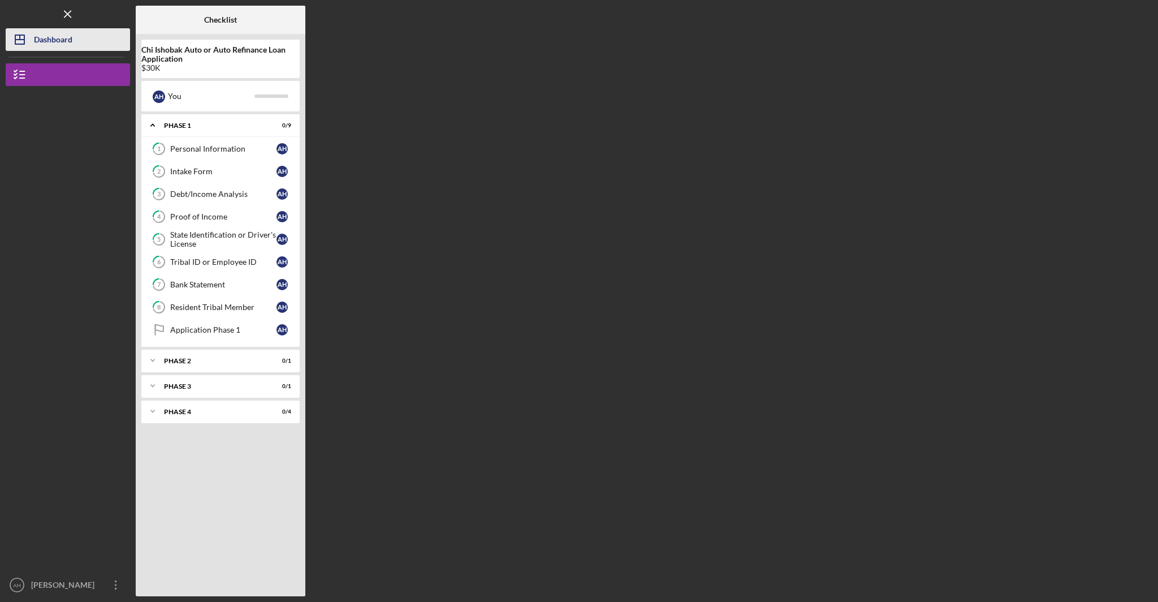
click at [23, 32] on icon "Icon/Dashboard" at bounding box center [20, 39] width 28 height 28
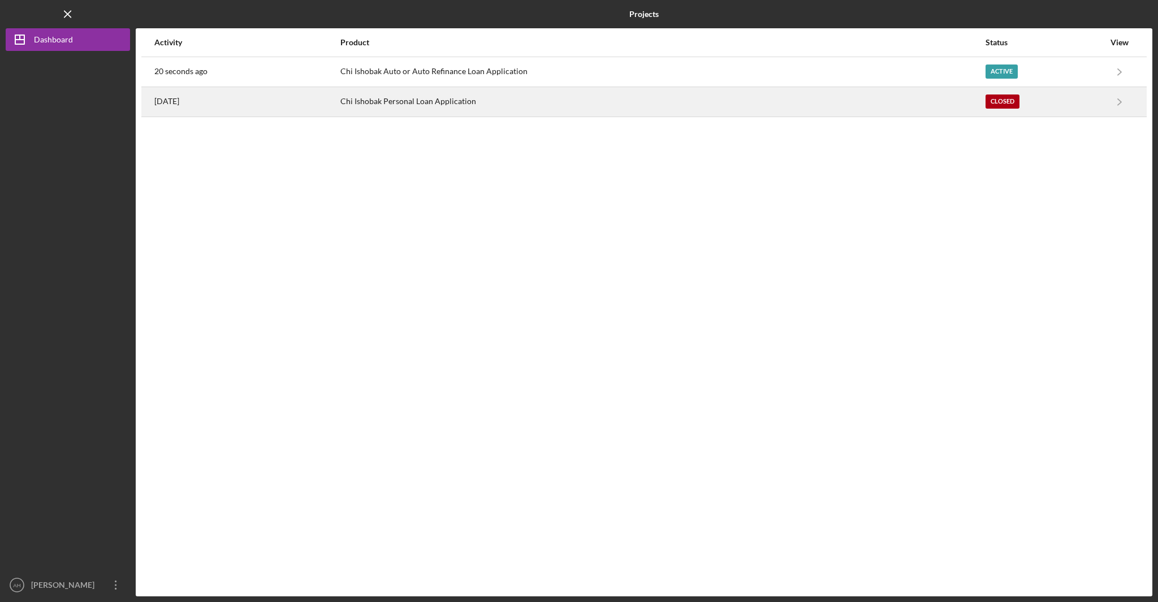
click at [452, 110] on div "Chi Ishobak Personal Loan Application" at bounding box center [662, 102] width 644 height 28
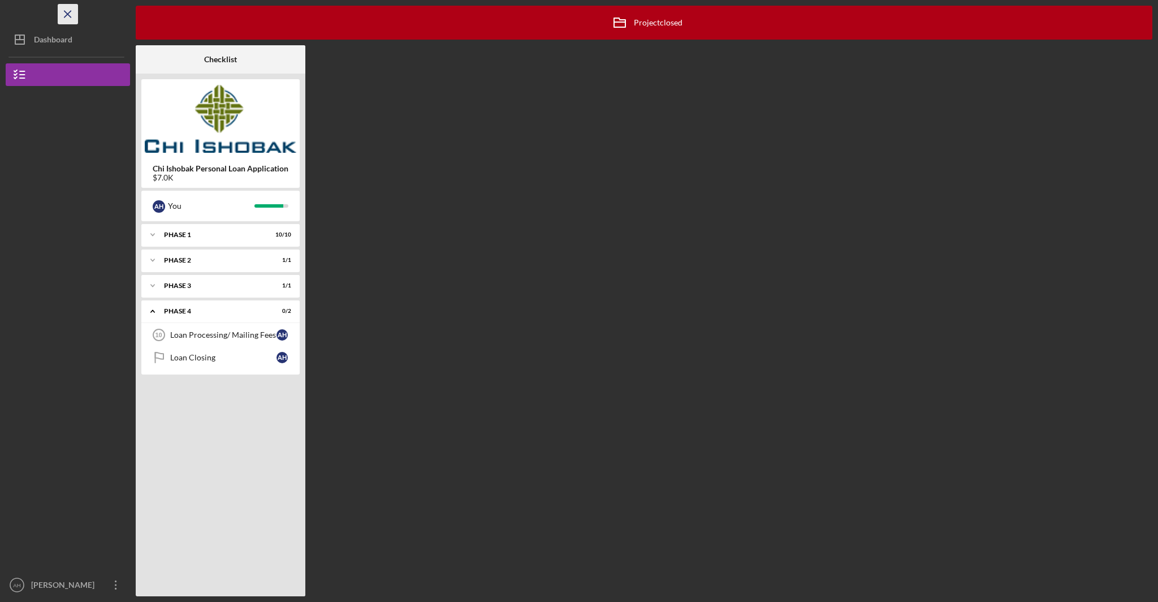
click at [67, 14] on line "button" at bounding box center [67, 14] width 6 height 6
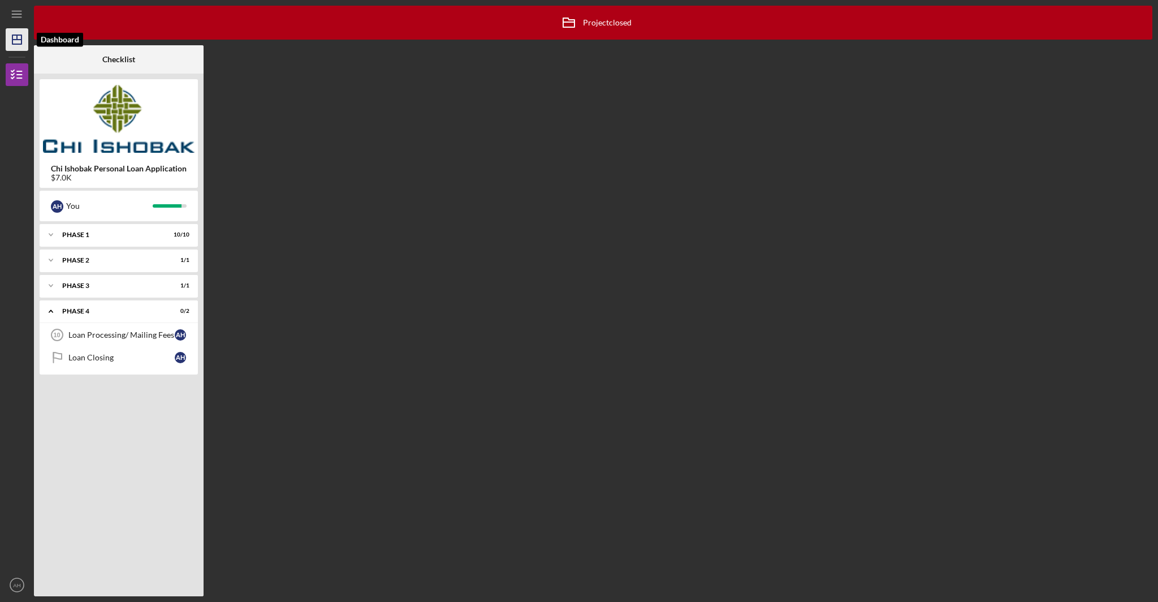
click at [20, 40] on line "button" at bounding box center [16, 40] width 9 height 0
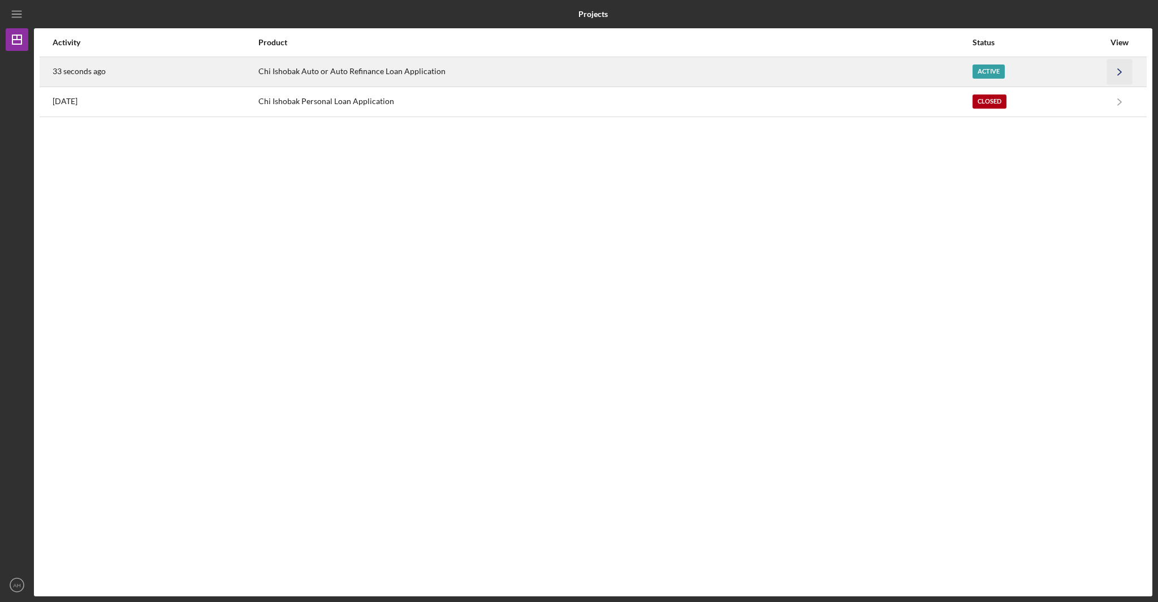
click at [1004, 68] on icon "Icon/Navigate" at bounding box center [1119, 71] width 25 height 25
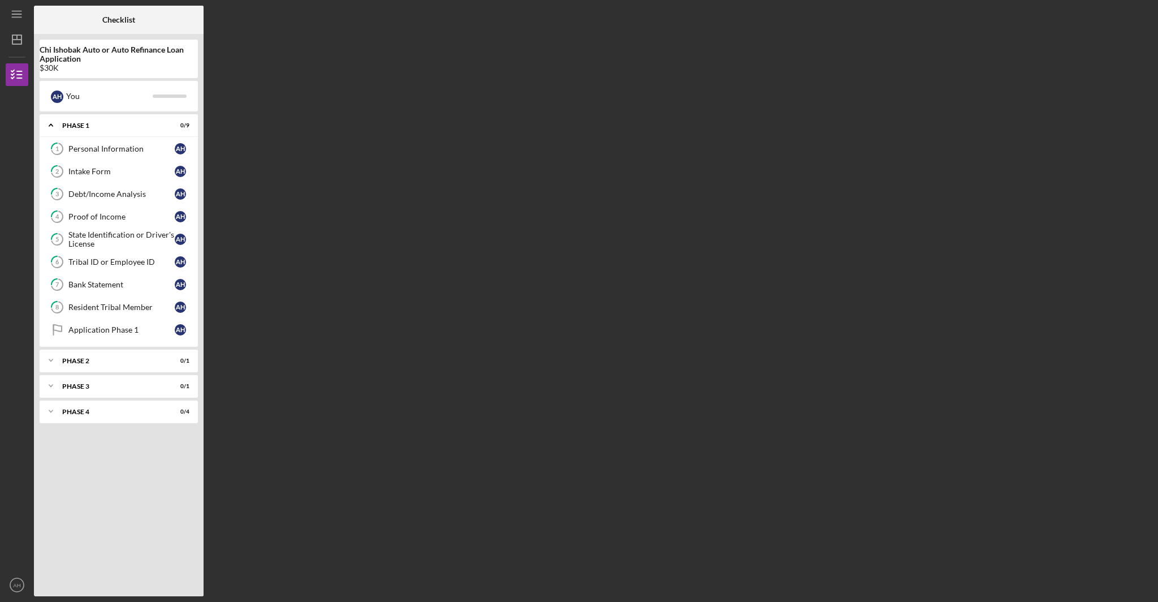
click at [333, 102] on div "Checklist Chi Ishobak Auto or Auto Refinance Loan Application $30K A H You Icon…" at bounding box center [593, 301] width 1119 height 590
